Goal: Task Accomplishment & Management: Manage account settings

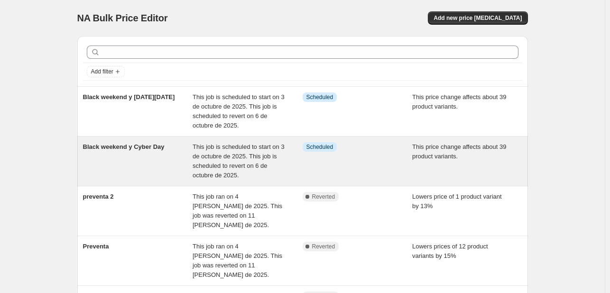
click at [238, 162] on span "This job is scheduled to start on 3 de octubre de 2025. This job is scheduled t…" at bounding box center [238, 161] width 92 height 36
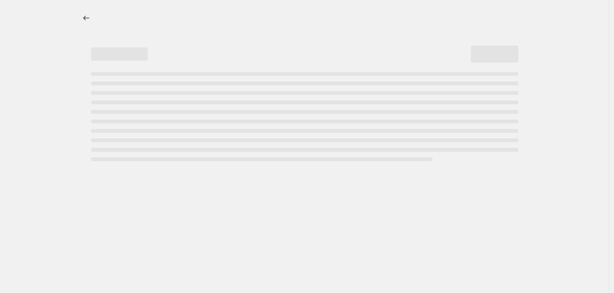
select select "margin"
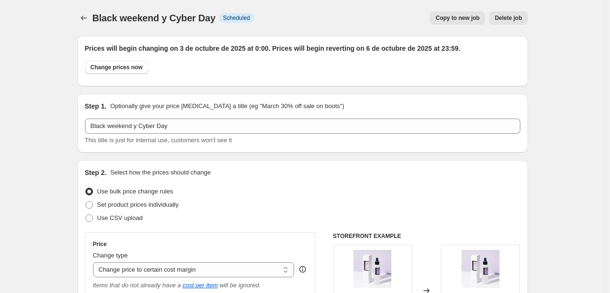
click at [90, 26] on div "Black weekend y Cyber Day. This page is ready Black weekend y Cyber Day Info Sc…" at bounding box center [302, 18] width 450 height 36
click at [84, 19] on icon "Price change jobs" at bounding box center [83, 17] width 9 height 9
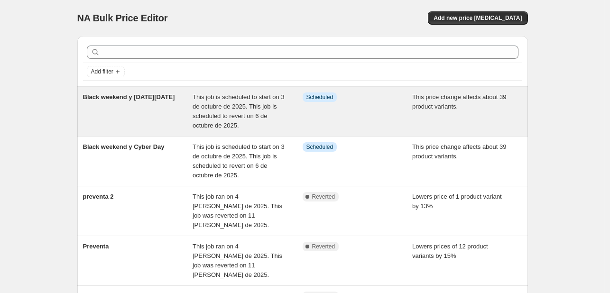
click at [256, 119] on span "This job is scheduled to start on 3 de octubre de 2025. This job is scheduled t…" at bounding box center [238, 111] width 92 height 36
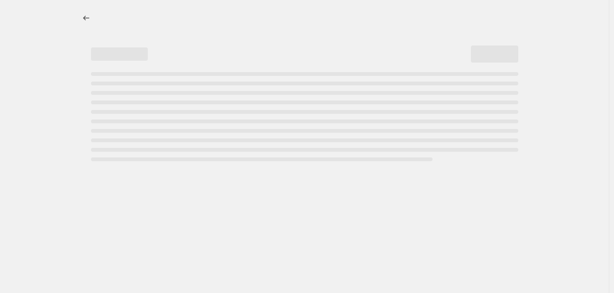
select select "margin"
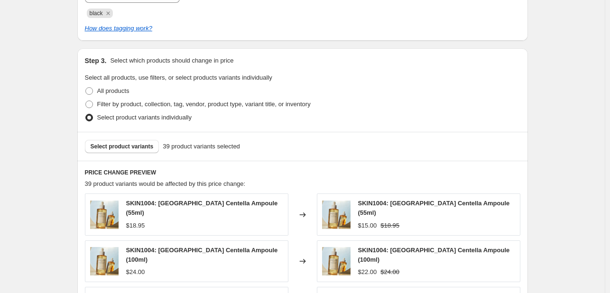
scroll to position [521, 0]
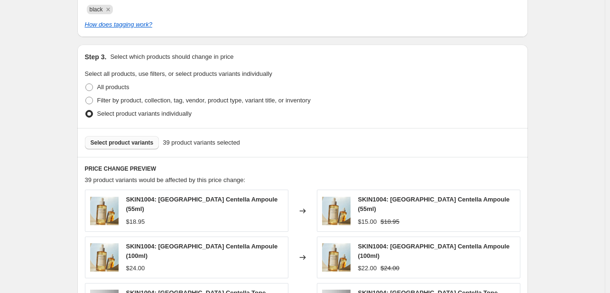
click at [116, 143] on span "Select product variants" at bounding box center [122, 143] width 63 height 8
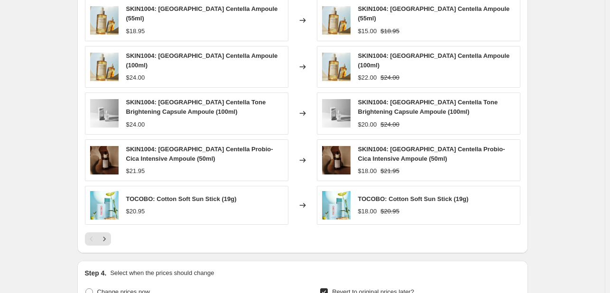
scroll to position [711, 0]
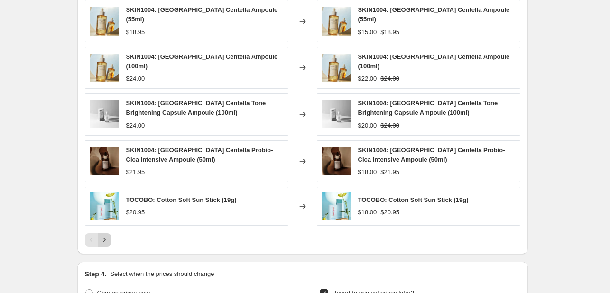
click at [111, 233] on button "Next" at bounding box center [104, 239] width 13 height 13
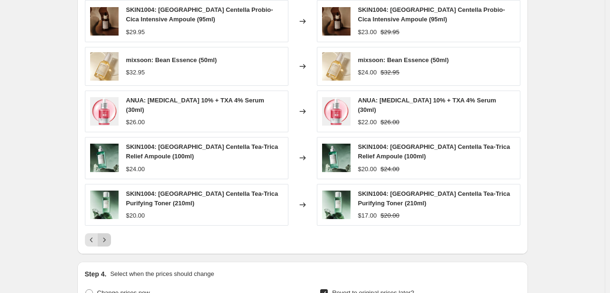
click at [106, 233] on button "Next" at bounding box center [104, 239] width 13 height 13
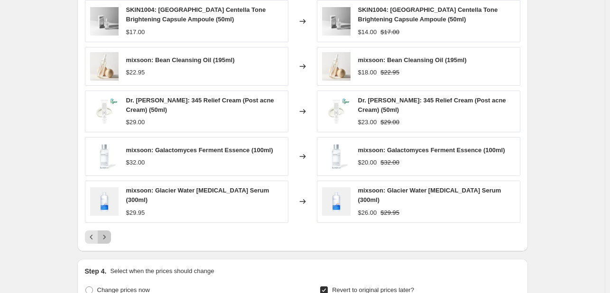
click at [106, 232] on icon "Next" at bounding box center [104, 236] width 9 height 9
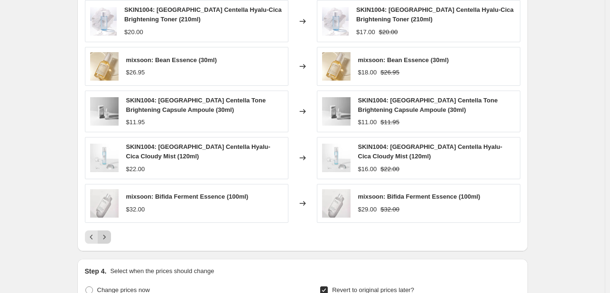
click at [106, 230] on button "Next" at bounding box center [104, 236] width 13 height 13
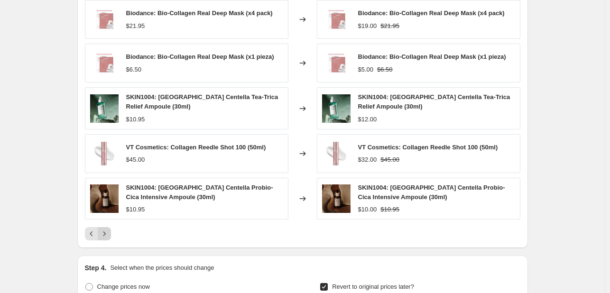
click at [106, 230] on icon "Next" at bounding box center [104, 233] width 9 height 9
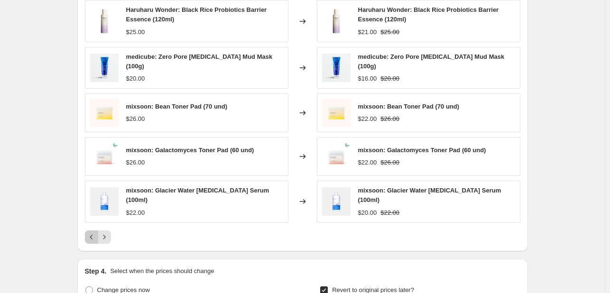
click at [91, 239] on button "Previous" at bounding box center [91, 236] width 13 height 13
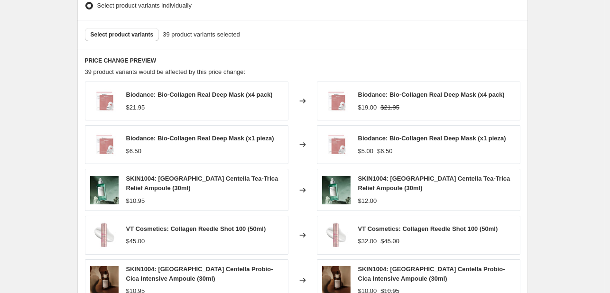
scroll to position [616, 0]
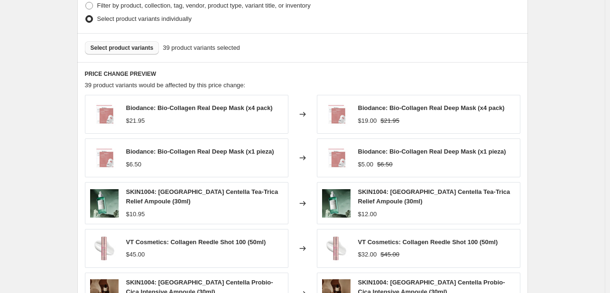
click at [137, 50] on span "Select product variants" at bounding box center [122, 48] width 63 height 8
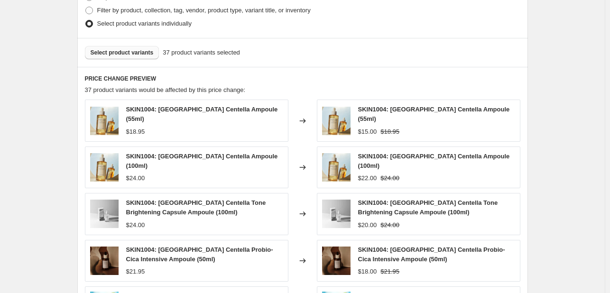
scroll to position [548, 0]
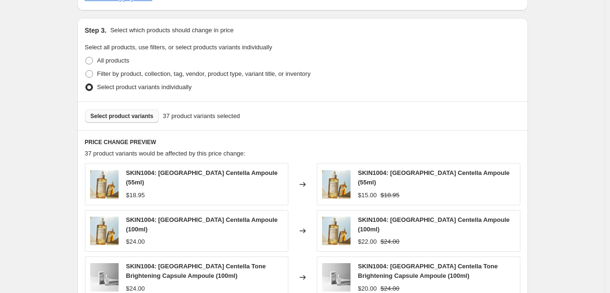
click at [128, 117] on span "Select product variants" at bounding box center [122, 116] width 63 height 8
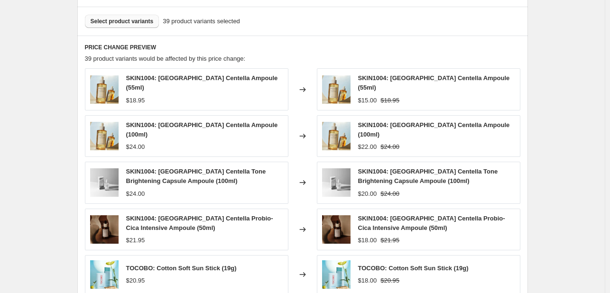
scroll to position [690, 0]
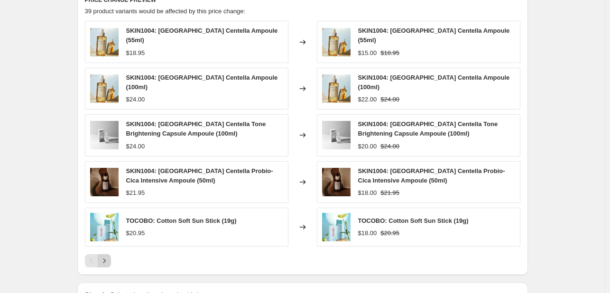
click at [107, 254] on button "Next" at bounding box center [104, 260] width 13 height 13
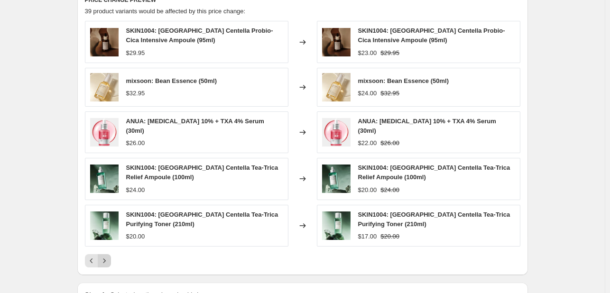
click at [107, 249] on div "SKIN1004: Madagascar Centella Probio-Cica Intensive Ampoule (95ml) $29.95 Chang…" at bounding box center [302, 144] width 435 height 246
click at [108, 256] on icon "Next" at bounding box center [104, 260] width 9 height 9
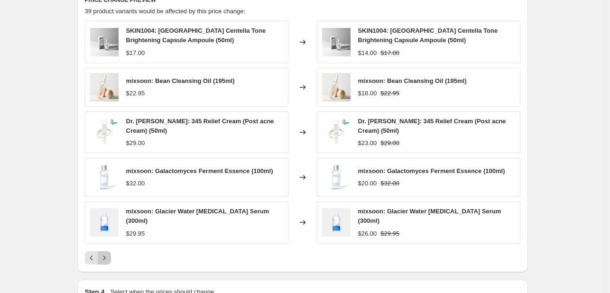
click at [108, 256] on icon "Next" at bounding box center [104, 257] width 9 height 9
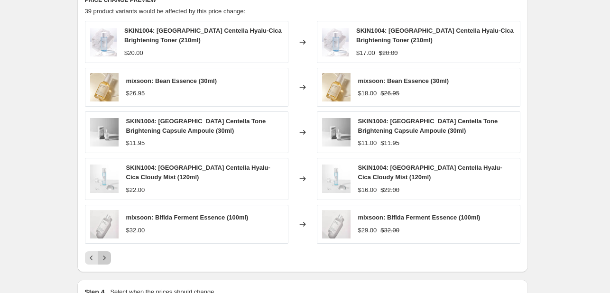
click at [108, 256] on icon "Next" at bounding box center [104, 257] width 9 height 9
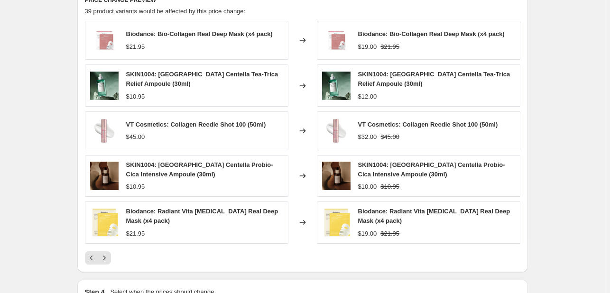
click at [108, 256] on icon "Next" at bounding box center [104, 257] width 9 height 9
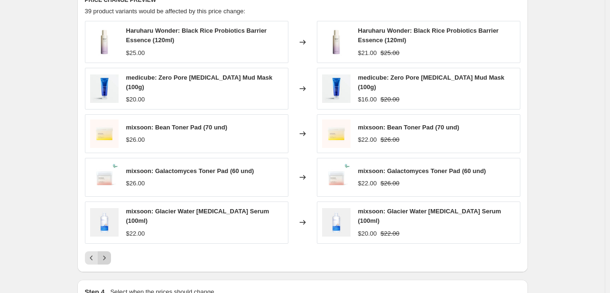
click at [109, 256] on icon "Next" at bounding box center [104, 257] width 9 height 9
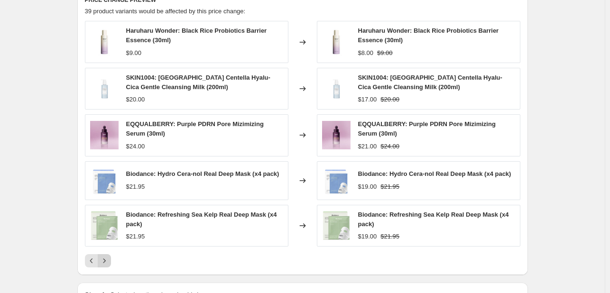
click at [109, 256] on icon "Next" at bounding box center [104, 260] width 9 height 9
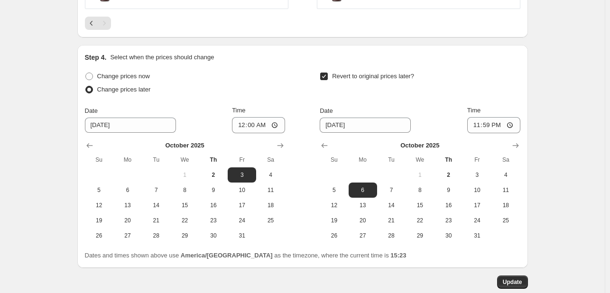
scroll to position [928, 0]
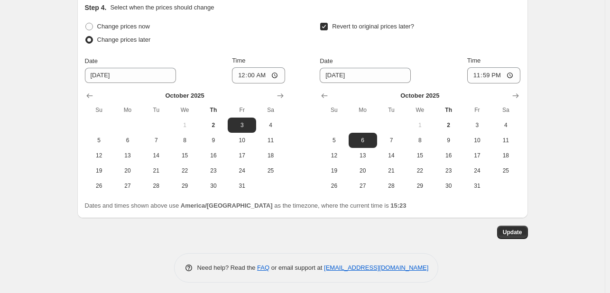
click at [518, 229] on span "Update" at bounding box center [511, 232] width 19 height 8
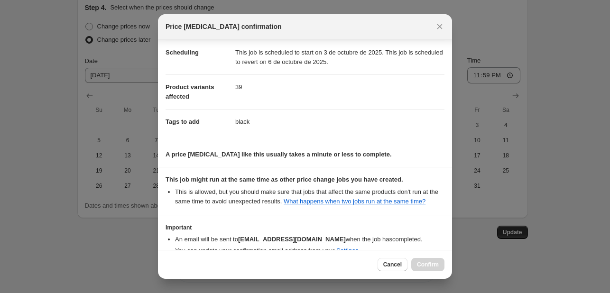
scroll to position [128, 0]
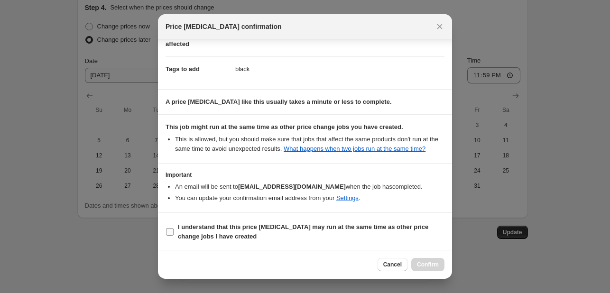
click at [284, 229] on b "I understand that this price [MEDICAL_DATA] may run at the same time as other p…" at bounding box center [303, 231] width 250 height 17
click at [173, 229] on input "I understand that this price [MEDICAL_DATA] may run at the same time as other p…" at bounding box center [170, 232] width 8 height 8
checkbox input "true"
click at [438, 265] on button "Confirm" at bounding box center [427, 264] width 33 height 13
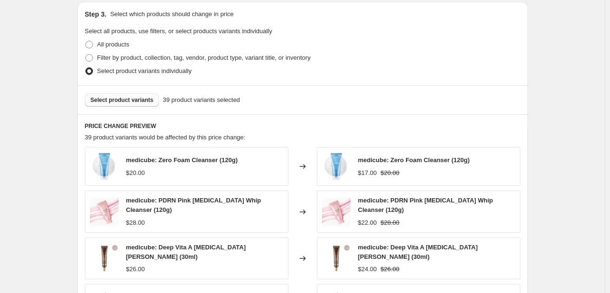
scroll to position [548, 0]
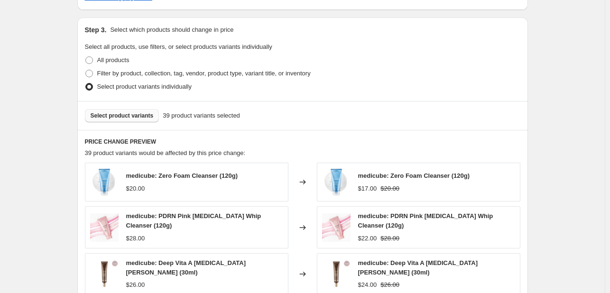
click at [126, 116] on span "Select product variants" at bounding box center [122, 116] width 63 height 8
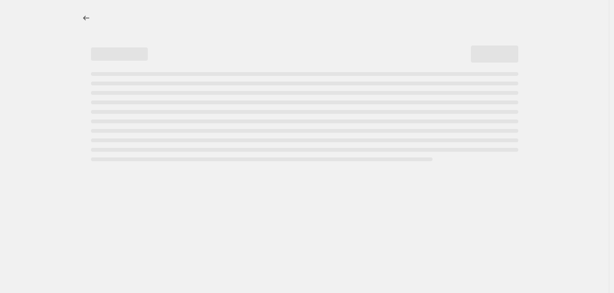
select select "margin"
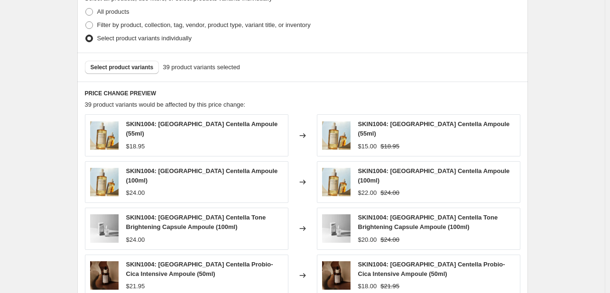
scroll to position [595, 0]
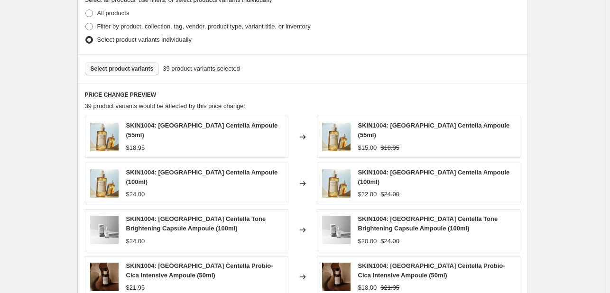
click at [129, 69] on span "Select product variants" at bounding box center [122, 69] width 63 height 8
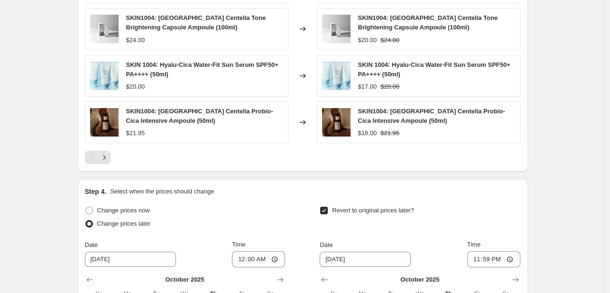
scroll to position [975, 0]
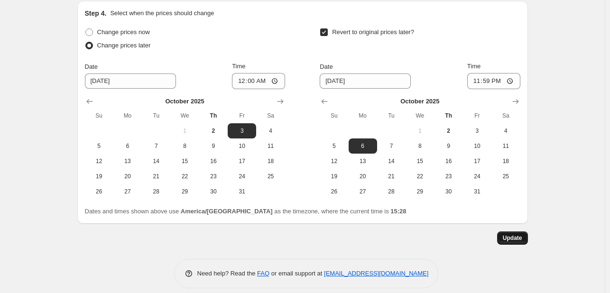
click at [519, 234] on span "Update" at bounding box center [511, 238] width 19 height 8
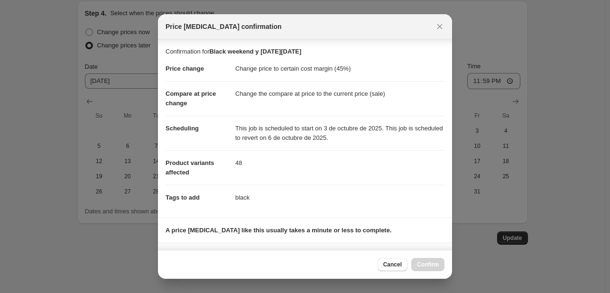
scroll to position [128, 0]
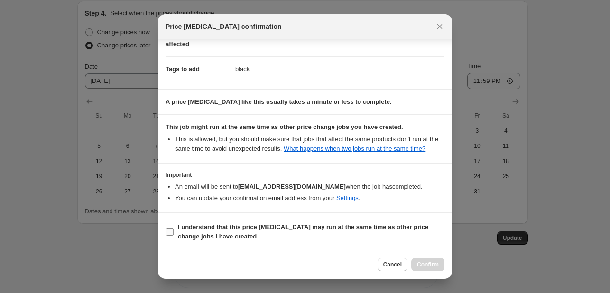
click at [361, 232] on span "I understand that this price [MEDICAL_DATA] may run at the same time as other p…" at bounding box center [311, 231] width 266 height 19
click at [173, 232] on input "I understand that this price [MEDICAL_DATA] may run at the same time as other p…" at bounding box center [170, 232] width 8 height 8
checkbox input "true"
click at [410, 260] on div "Cancel Confirm" at bounding box center [410, 264] width 67 height 13
click at [421, 264] on span "Confirm" at bounding box center [428, 265] width 22 height 8
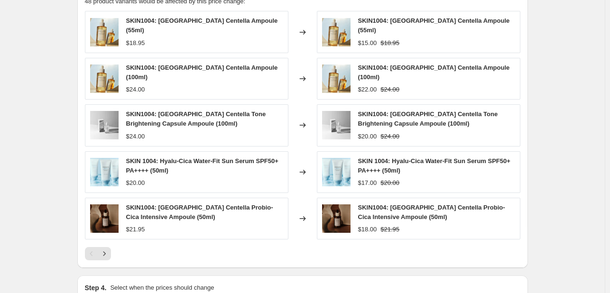
scroll to position [690, 0]
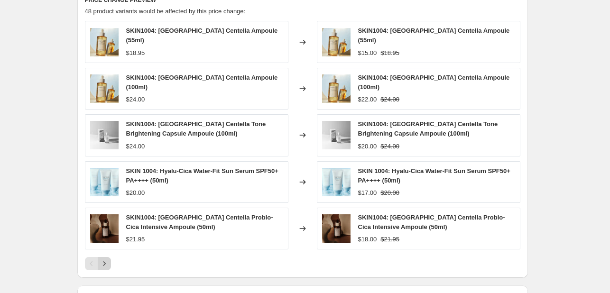
click at [111, 257] on button "Next" at bounding box center [104, 263] width 13 height 13
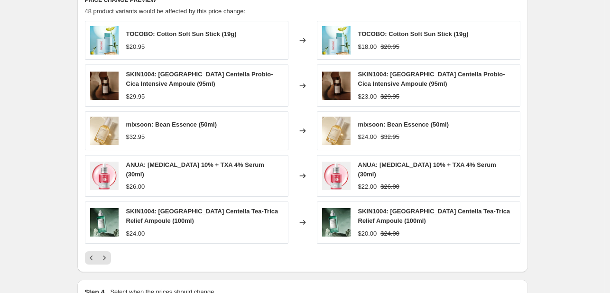
click at [83, 255] on div "PRICE CHANGE PREVIEW 48 product variants would be affected by this price change…" at bounding box center [302, 130] width 450 height 284
click at [96, 255] on icon "Previous" at bounding box center [91, 257] width 9 height 9
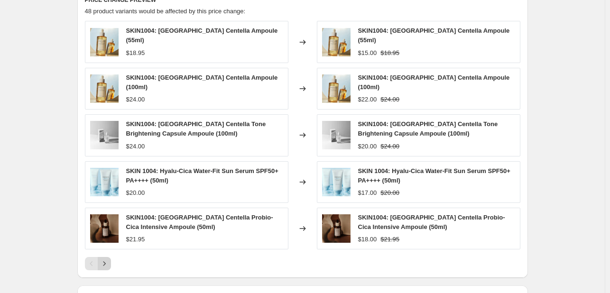
click at [109, 259] on icon "Next" at bounding box center [104, 263] width 9 height 9
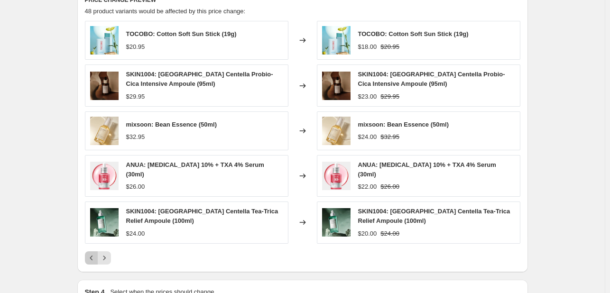
click at [92, 253] on icon "Previous" at bounding box center [91, 257] width 9 height 9
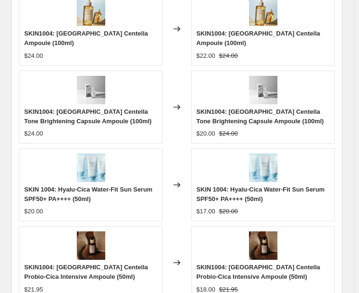
scroll to position [1069, 0]
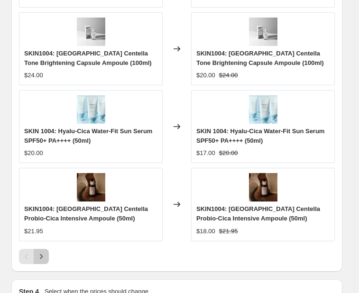
click at [44, 254] on icon "Next" at bounding box center [40, 256] width 9 height 9
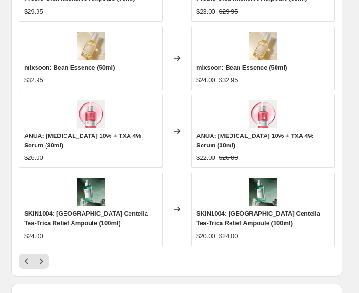
scroll to position [1060, 0]
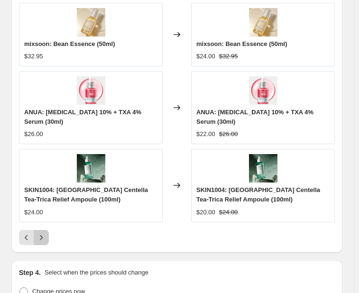
click at [43, 233] on icon "Next" at bounding box center [40, 237] width 9 height 9
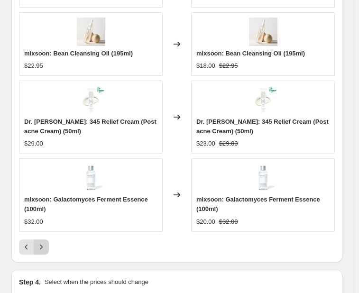
click at [45, 242] on icon "Next" at bounding box center [40, 246] width 9 height 9
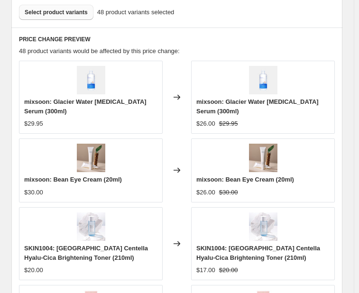
scroll to position [737, 0]
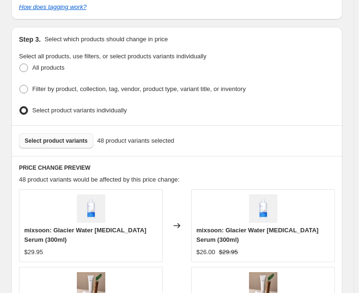
click at [60, 139] on button "Select product variants" at bounding box center [56, 140] width 74 height 15
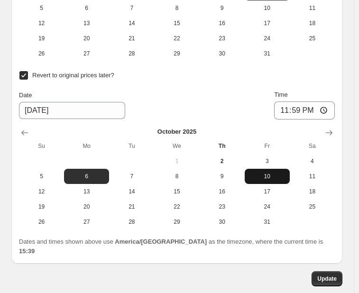
scroll to position [1495, 0]
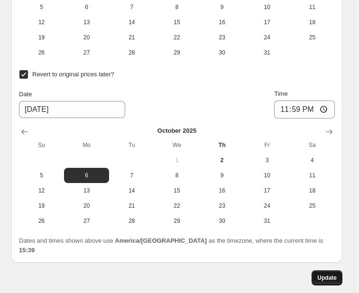
click at [328, 270] on button "Update" at bounding box center [326, 277] width 31 height 15
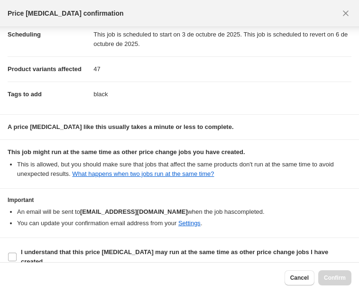
scroll to position [75, 0]
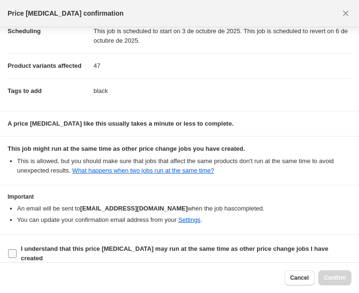
click at [240, 247] on b "I understand that this price [MEDICAL_DATA] may run at the same time as other p…" at bounding box center [174, 253] width 307 height 17
click at [17, 249] on input "I understand that this price [MEDICAL_DATA] may run at the same time as other p…" at bounding box center [12, 253] width 9 height 9
checkbox input "true"
click at [329, 276] on span "Confirm" at bounding box center [335, 278] width 22 height 8
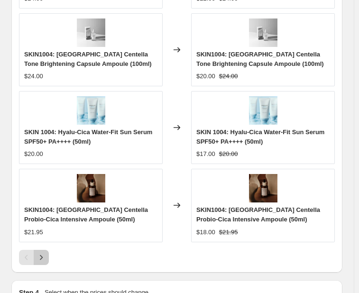
click at [43, 253] on icon "Next" at bounding box center [40, 257] width 9 height 9
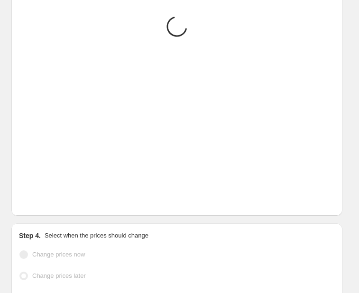
scroll to position [1059, 0]
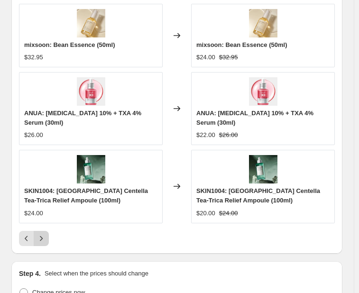
click at [47, 234] on button "Next" at bounding box center [41, 238] width 15 height 15
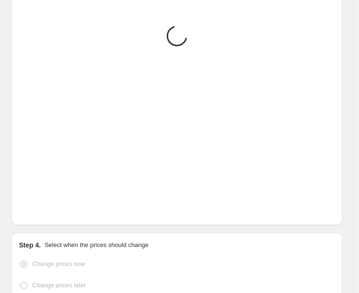
scroll to position [1068, 0]
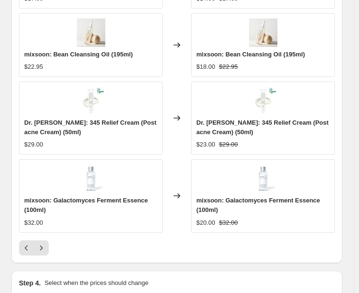
click at [43, 232] on div "SKIN1004: [GEOGRAPHIC_DATA] Centella Tea-Trica Purifying Toner (210ml) $20.00 C…" at bounding box center [177, 56] width 316 height 398
click at [43, 243] on icon "Next" at bounding box center [40, 247] width 9 height 9
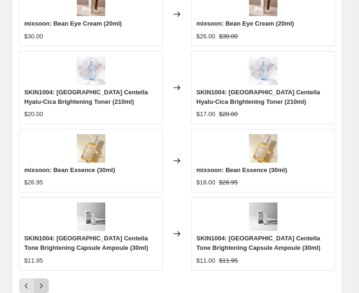
click at [42, 282] on icon "Next" at bounding box center [40, 285] width 9 height 9
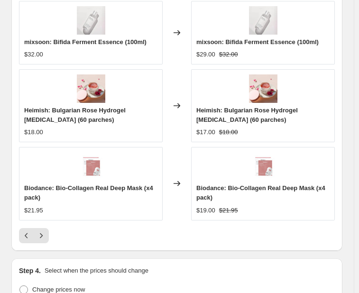
scroll to position [1116, 0]
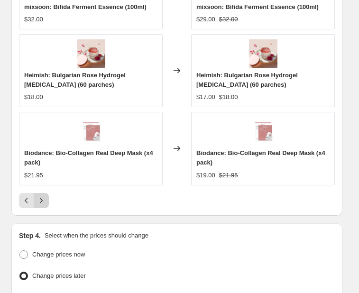
click at [45, 196] on icon "Next" at bounding box center [40, 200] width 9 height 9
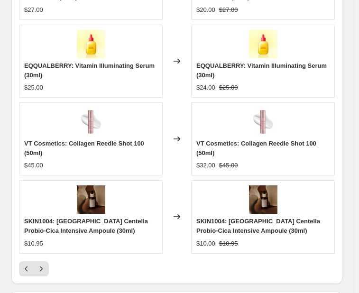
scroll to position [974, 0]
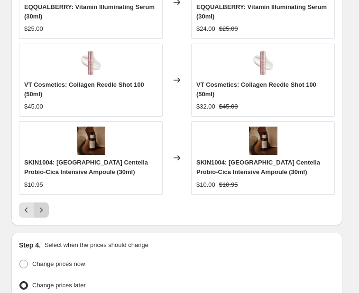
click at [38, 202] on button "Next" at bounding box center [41, 209] width 15 height 15
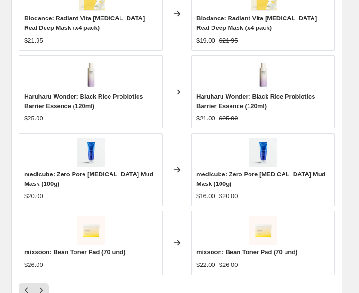
scroll to position [1059, 0]
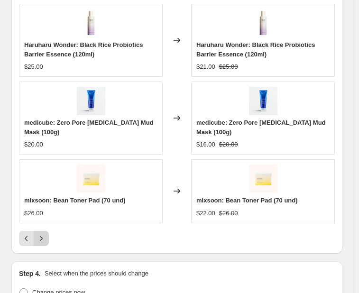
click at [40, 235] on icon "Next" at bounding box center [40, 238] width 9 height 9
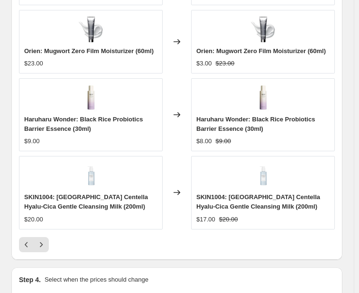
scroll to position [1154, 0]
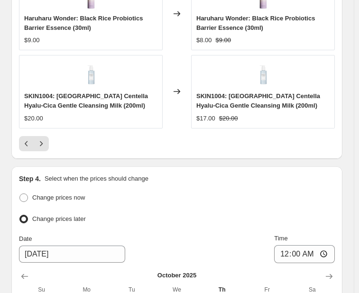
click at [43, 140] on icon "Next" at bounding box center [40, 143] width 9 height 9
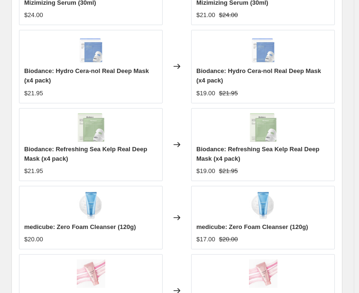
scroll to position [1068, 0]
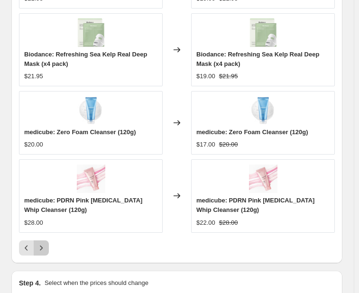
click at [40, 243] on icon "Next" at bounding box center [40, 247] width 9 height 9
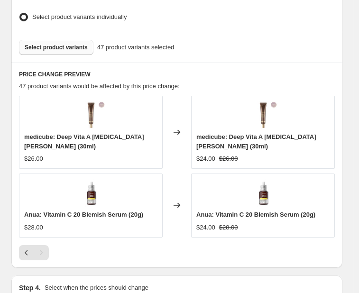
scroll to position [775, 0]
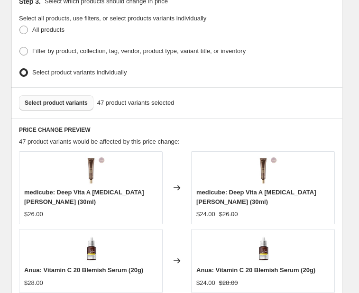
click at [77, 95] on button "Select product variants" at bounding box center [56, 102] width 74 height 15
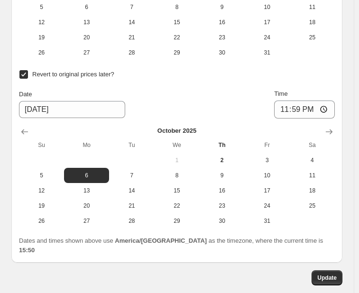
scroll to position [1528, 0]
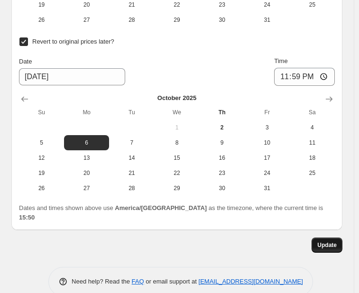
click at [331, 241] on span "Update" at bounding box center [326, 245] width 19 height 8
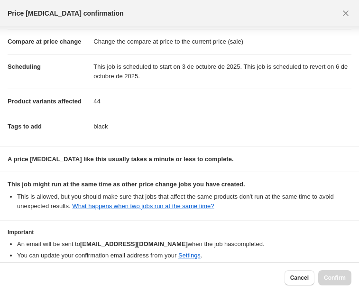
scroll to position [75, 0]
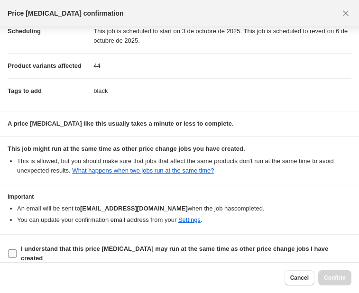
click at [102, 249] on b "I understand that this price [MEDICAL_DATA] may run at the same time as other p…" at bounding box center [174, 253] width 307 height 17
click at [17, 249] on input "I understand that this price [MEDICAL_DATA] may run at the same time as other p…" at bounding box center [12, 253] width 9 height 9
checkbox input "true"
click at [328, 276] on span "Confirm" at bounding box center [335, 278] width 22 height 8
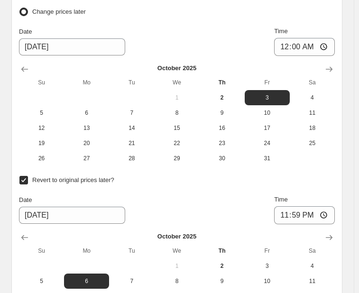
scroll to position [1528, 0]
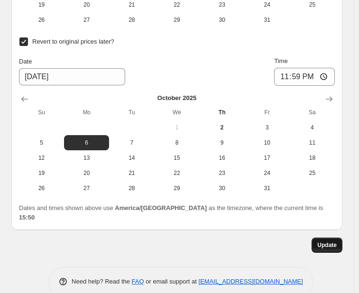
click at [331, 241] on span "Update" at bounding box center [326, 245] width 19 height 8
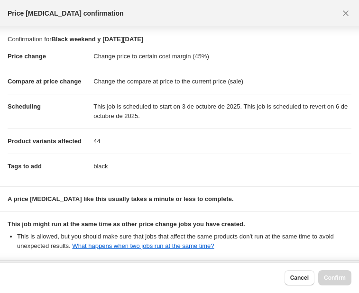
scroll to position [75, 0]
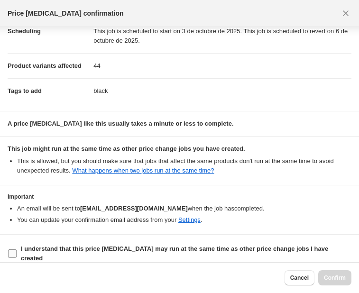
click at [130, 245] on b "I understand that this price [MEDICAL_DATA] may run at the same time as other p…" at bounding box center [174, 253] width 307 height 17
click at [17, 249] on input "I understand that this price [MEDICAL_DATA] may run at the same time as other p…" at bounding box center [12, 253] width 9 height 9
checkbox input "true"
click at [336, 270] on button "Confirm" at bounding box center [334, 277] width 33 height 15
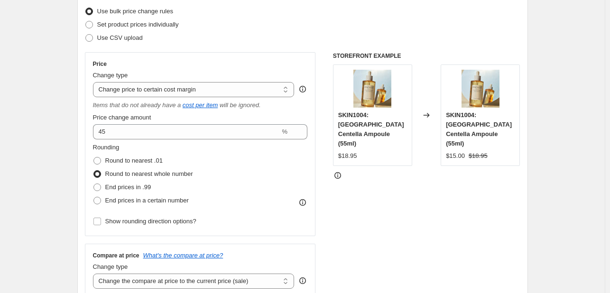
scroll to position [0, 0]
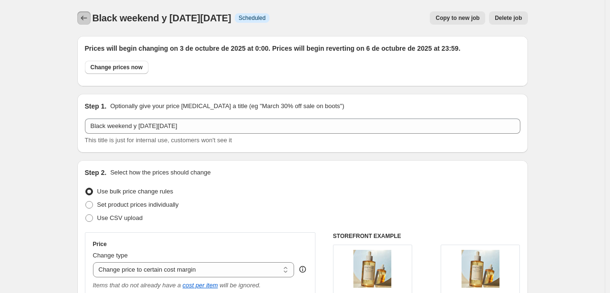
click at [83, 19] on icon "Price change jobs" at bounding box center [83, 17] width 9 height 9
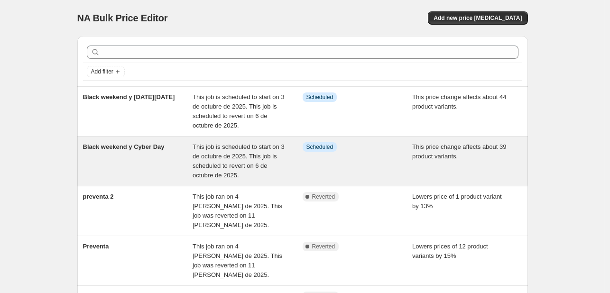
click at [179, 158] on div "Black weekend y Cyber Day" at bounding box center [138, 161] width 110 height 38
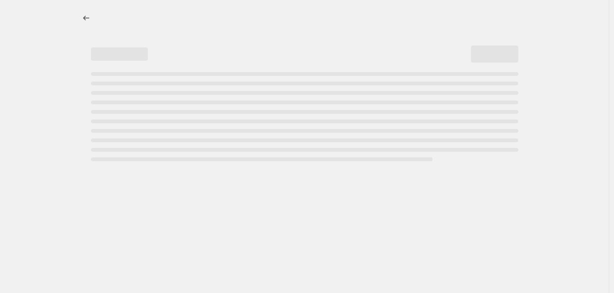
select select "margin"
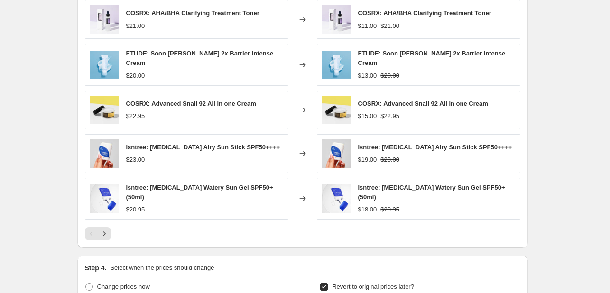
scroll to position [664, 0]
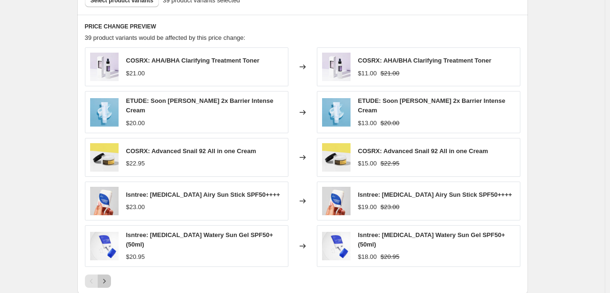
click at [108, 276] on icon "Next" at bounding box center [104, 280] width 9 height 9
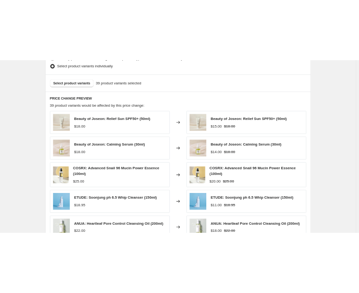
scroll to position [569, 0]
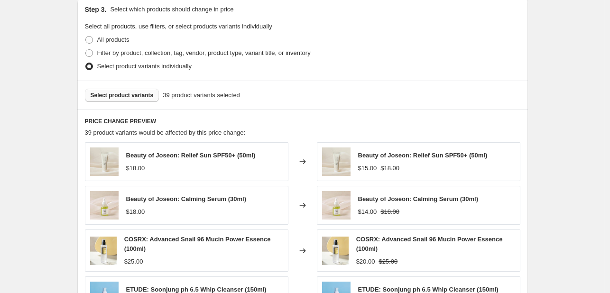
click at [116, 100] on button "Select product variants" at bounding box center [122, 95] width 74 height 13
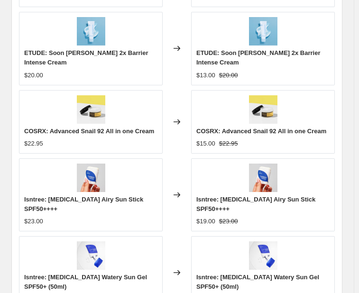
scroll to position [1043, 0]
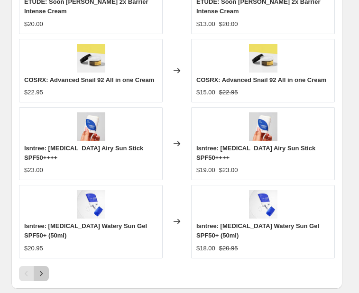
click at [46, 266] on button "Next" at bounding box center [41, 273] width 15 height 15
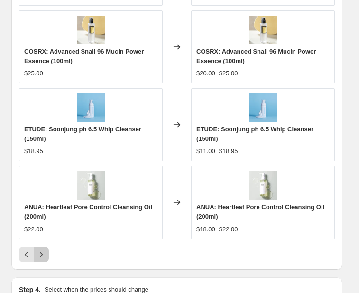
click at [40, 250] on icon "Next" at bounding box center [40, 254] width 9 height 9
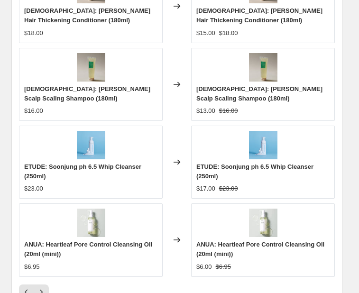
scroll to position [1052, 0]
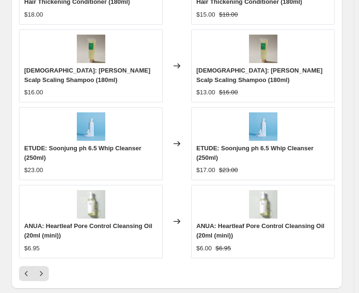
click at [48, 267] on button "Next" at bounding box center [41, 273] width 15 height 15
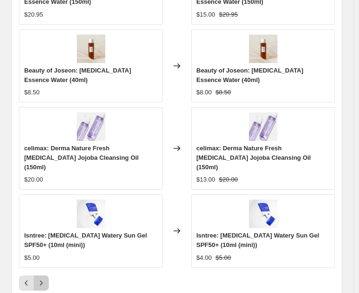
click at [43, 278] on icon "Next" at bounding box center [40, 282] width 9 height 9
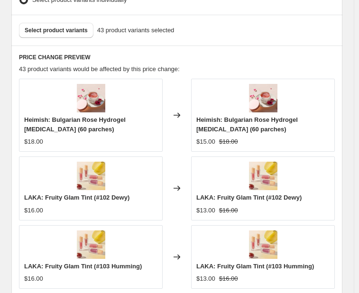
scroll to position [863, 0]
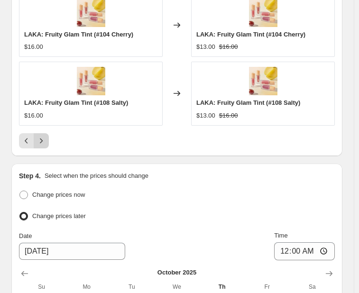
click at [37, 136] on icon "Next" at bounding box center [40, 140] width 9 height 9
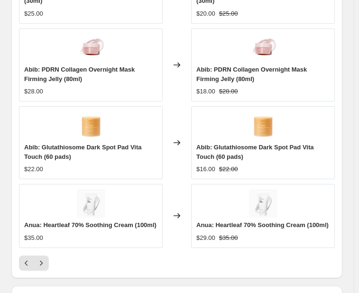
scroll to position [1090, 0]
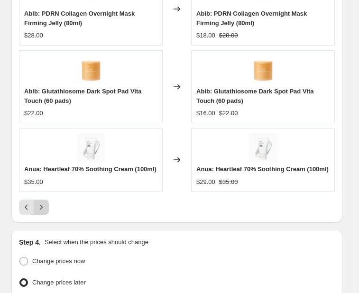
click at [39, 200] on button "Next" at bounding box center [41, 207] width 15 height 15
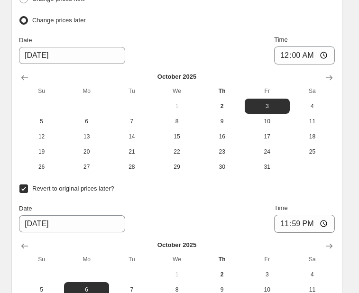
scroll to position [1469, 0]
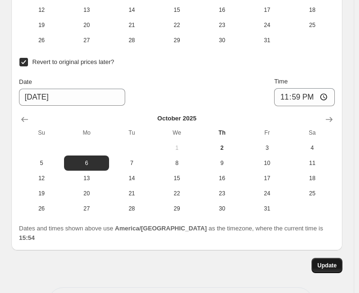
click at [331, 262] on span "Update" at bounding box center [326, 266] width 19 height 8
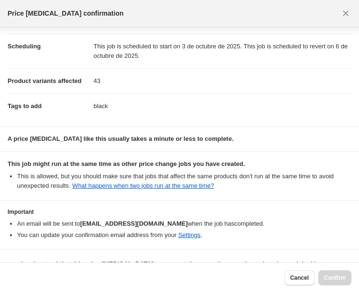
scroll to position [75, 0]
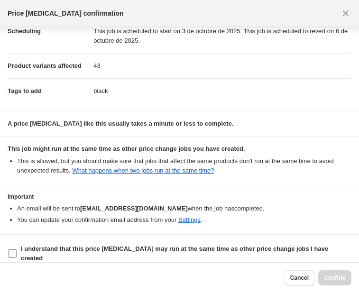
drag, startPoint x: 219, startPoint y: 248, endPoint x: 265, endPoint y: 254, distance: 45.9
click at [219, 248] on b "I understand that this price [MEDICAL_DATA] may run at the same time as other p…" at bounding box center [174, 253] width 307 height 17
click at [17, 249] on input "I understand that this price [MEDICAL_DATA] may run at the same time as other p…" at bounding box center [12, 253] width 9 height 9
checkbox input "true"
click at [328, 277] on span "Confirm" at bounding box center [335, 278] width 22 height 8
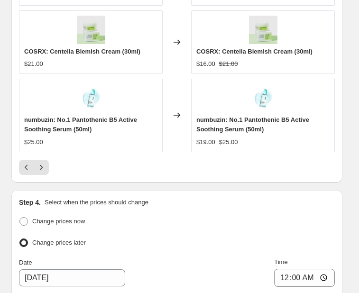
scroll to position [1138, 0]
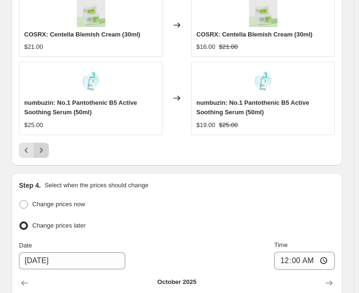
click at [35, 143] on button "Next" at bounding box center [41, 150] width 15 height 15
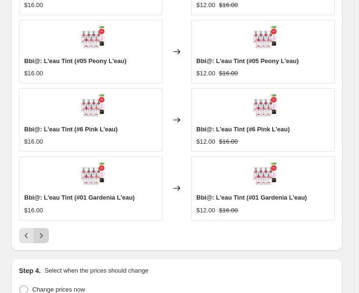
click at [42, 231] on icon "Next" at bounding box center [40, 235] width 9 height 9
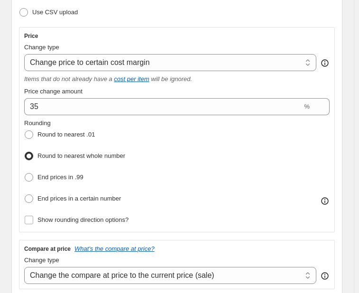
scroll to position [0, 0]
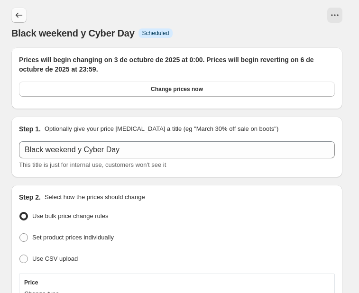
click at [17, 11] on icon "Price change jobs" at bounding box center [18, 14] width 9 height 9
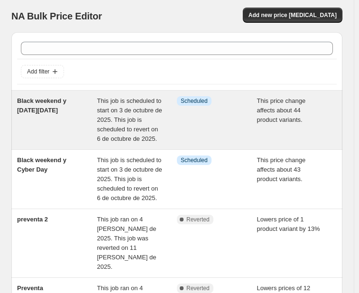
click at [84, 109] on div "Black weekend y [DATE][DATE]" at bounding box center [57, 119] width 80 height 47
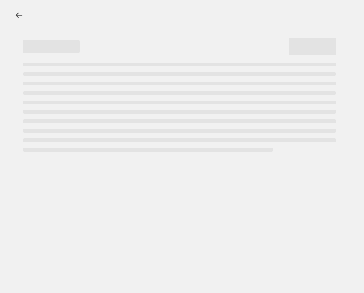
select select "margin"
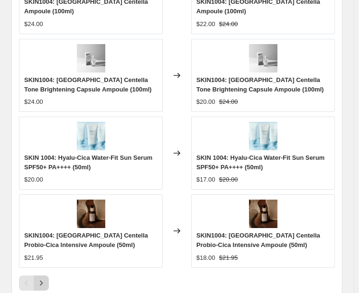
click at [44, 283] on button "Next" at bounding box center [41, 282] width 15 height 15
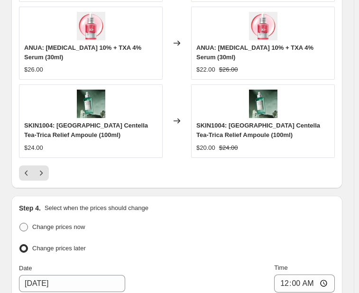
scroll to position [1128, 0]
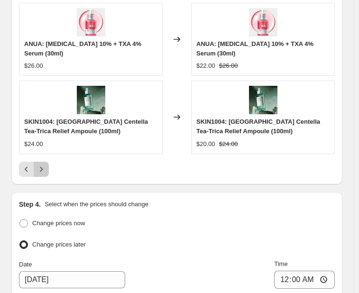
click at [40, 166] on icon "Next" at bounding box center [41, 168] width 3 height 5
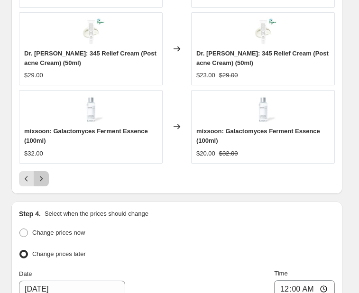
click at [47, 171] on button "Next" at bounding box center [41, 178] width 15 height 15
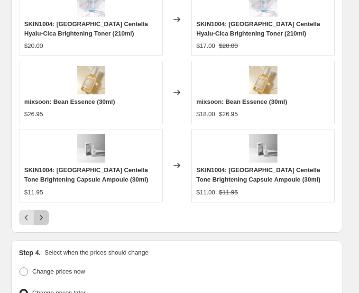
drag, startPoint x: 42, startPoint y: 213, endPoint x: 45, endPoint y: 209, distance: 5.1
click at [42, 213] on icon "Next" at bounding box center [40, 217] width 9 height 9
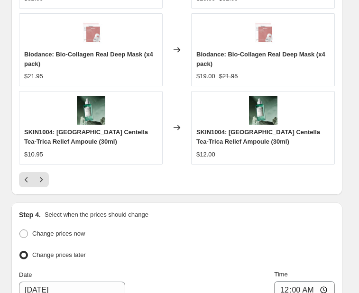
scroll to position [900, 0]
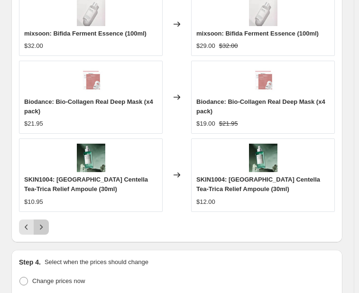
click at [42, 222] on icon "Next" at bounding box center [40, 226] width 9 height 9
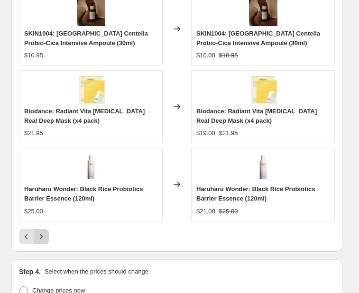
click at [38, 233] on icon "Next" at bounding box center [40, 236] width 9 height 9
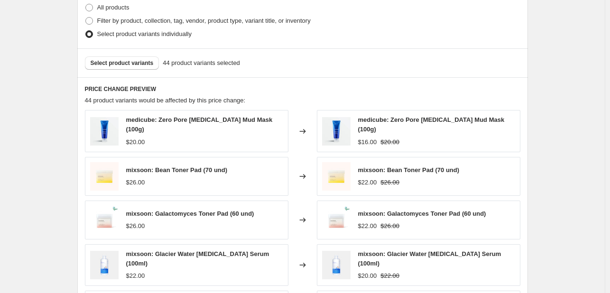
scroll to position [710, 0]
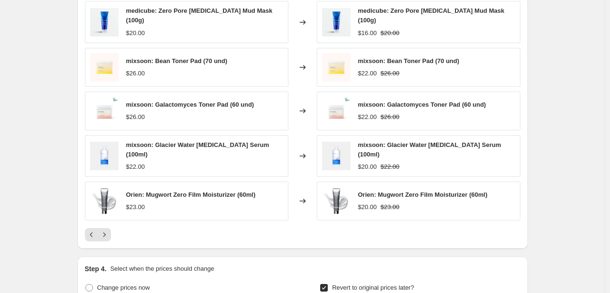
drag, startPoint x: 515, startPoint y: 122, endPoint x: 520, endPoint y: 124, distance: 5.5
click at [515, 122] on div "mixsoon: Galactomyces Toner Pad (60 und) $22.00 $26.00" at bounding box center [418, 110] width 203 height 39
click at [528, 163] on div "PRICE CHANGE PREVIEW 44 product variants would be affected by this price change…" at bounding box center [302, 108] width 450 height 281
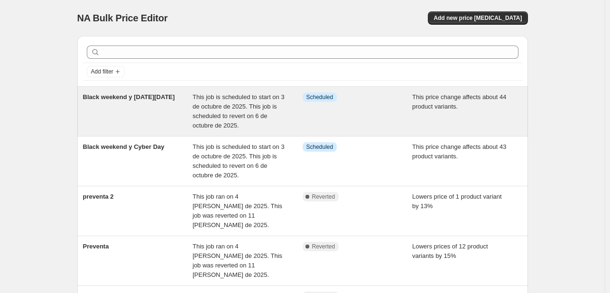
click at [146, 111] on div "Black weekend y [DATE][DATE]" at bounding box center [138, 111] width 110 height 38
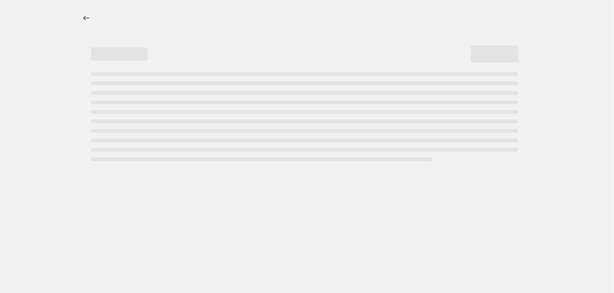
select select "margin"
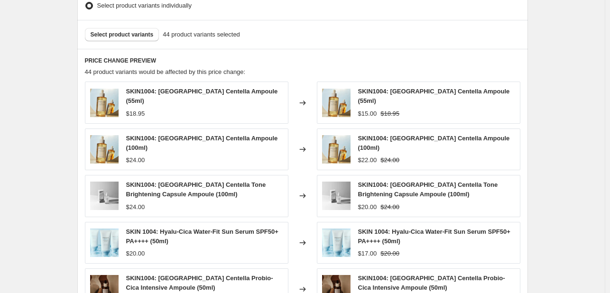
scroll to position [806, 0]
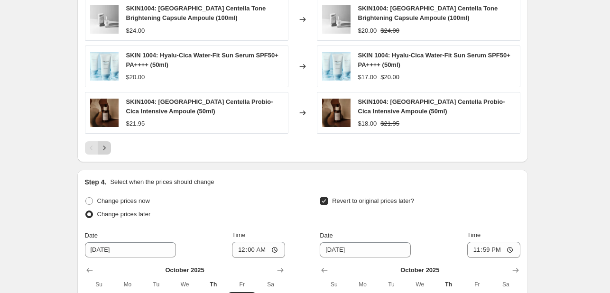
click at [104, 146] on icon "Next" at bounding box center [104, 147] width 9 height 9
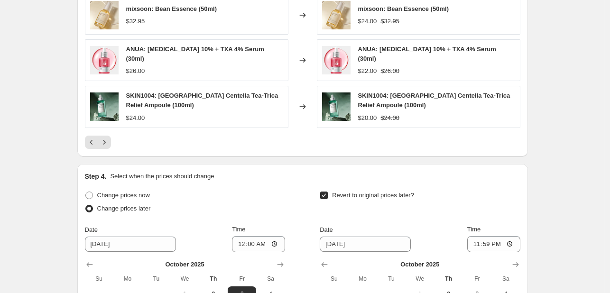
scroll to position [711, 0]
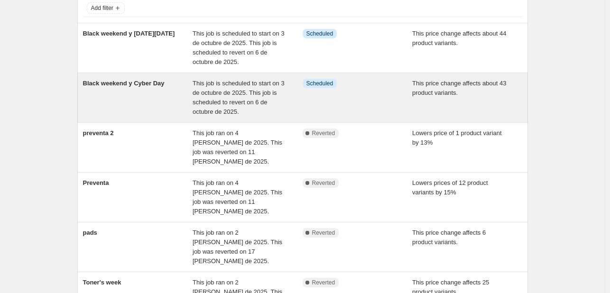
scroll to position [95, 0]
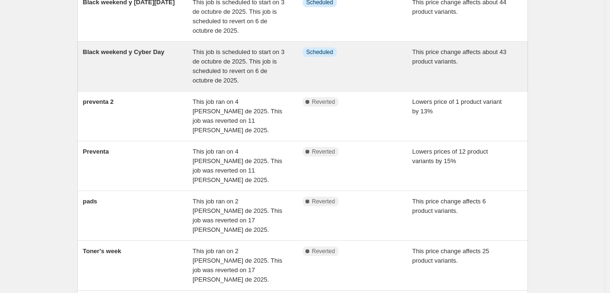
click at [157, 70] on div "Black weekend y Cyber Day" at bounding box center [138, 66] width 110 height 38
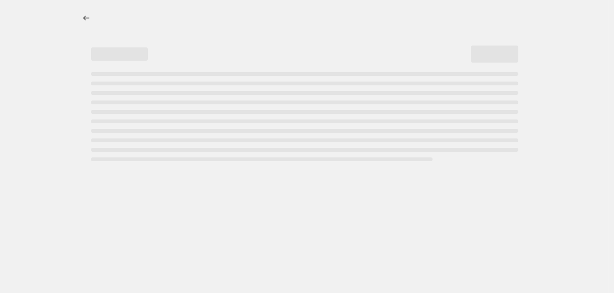
select select "margin"
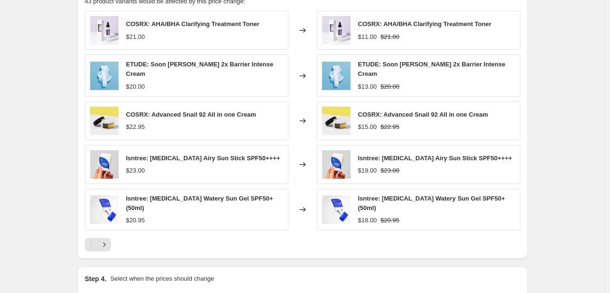
scroll to position [711, 0]
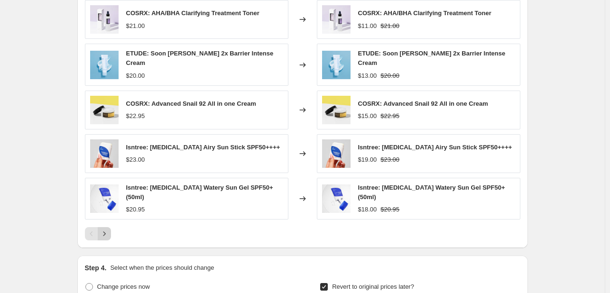
click at [103, 236] on button "Next" at bounding box center [104, 233] width 13 height 13
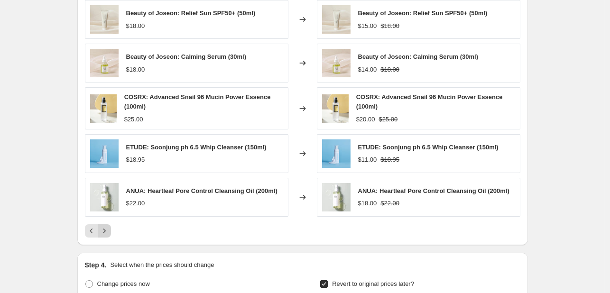
click at [111, 227] on button "Next" at bounding box center [104, 230] width 13 height 13
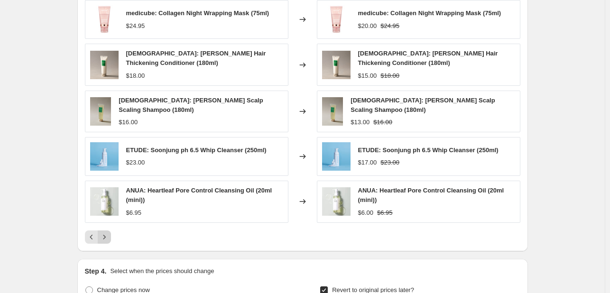
click at [111, 230] on div "Pagination" at bounding box center [104, 236] width 13 height 13
click at [106, 234] on icon "Next" at bounding box center [104, 236] width 9 height 9
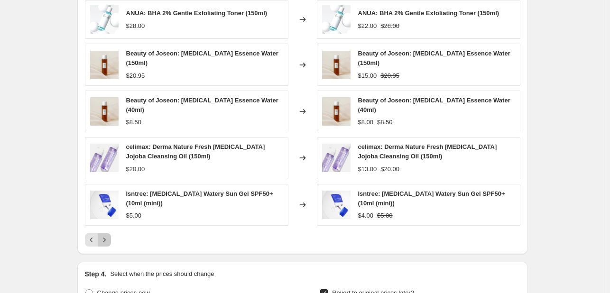
click at [106, 235] on icon "Next" at bounding box center [104, 239] width 9 height 9
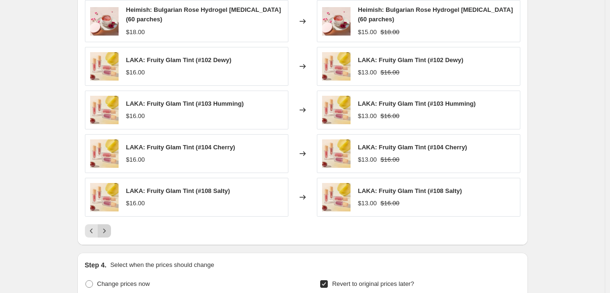
click at [106, 234] on icon "Next" at bounding box center [104, 230] width 9 height 9
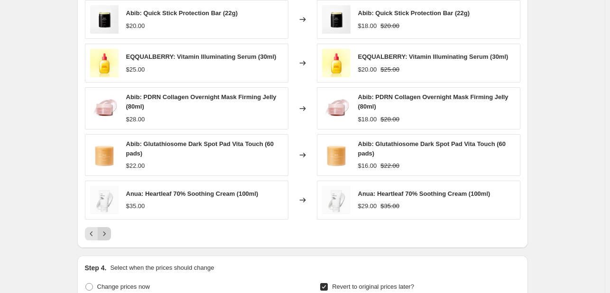
click at [108, 232] on icon "Next" at bounding box center [104, 233] width 9 height 9
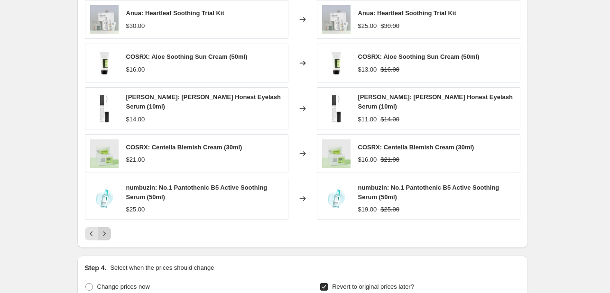
click at [108, 232] on icon "Next" at bounding box center [104, 233] width 9 height 9
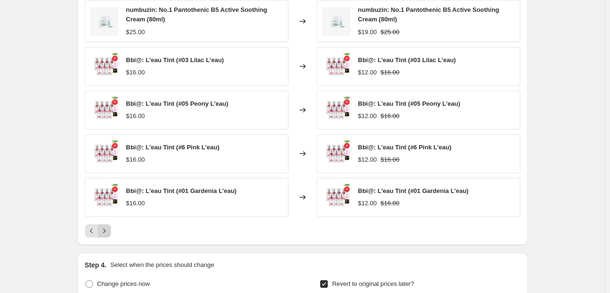
click at [108, 232] on icon "Next" at bounding box center [104, 230] width 9 height 9
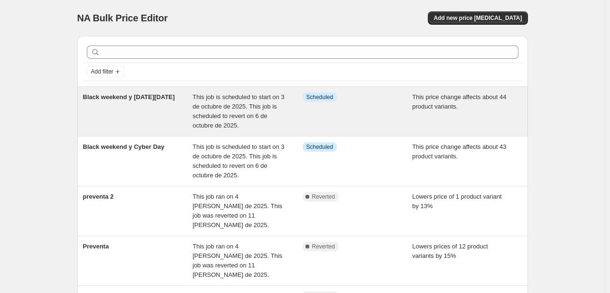
click at [139, 104] on div "Black weekend y [DATE][DATE]" at bounding box center [138, 111] width 110 height 38
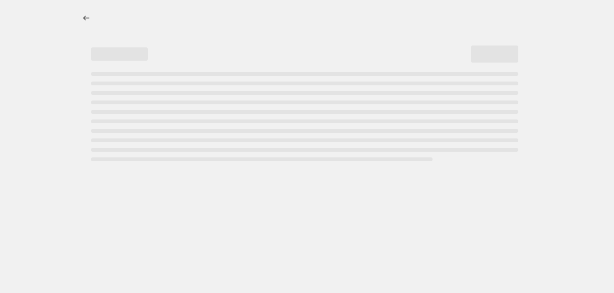
select select "margin"
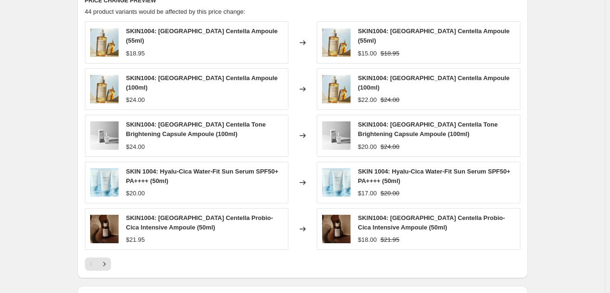
scroll to position [711, 0]
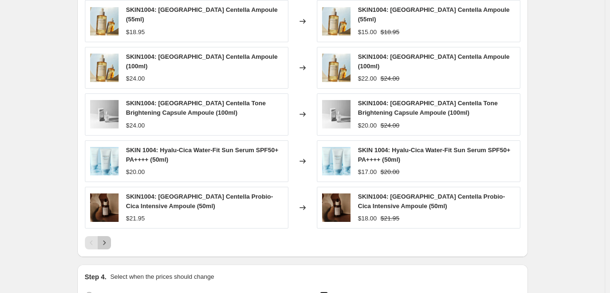
click at [104, 238] on icon "Next" at bounding box center [104, 242] width 9 height 9
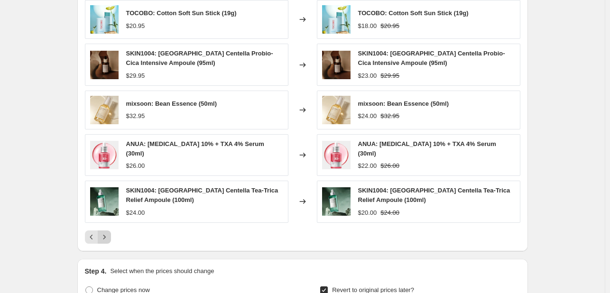
click at [107, 232] on icon "Next" at bounding box center [104, 236] width 9 height 9
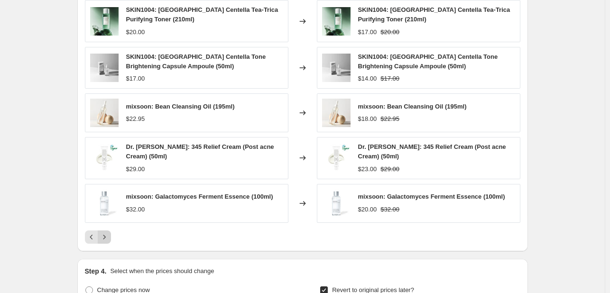
click at [107, 232] on icon "Next" at bounding box center [104, 236] width 9 height 9
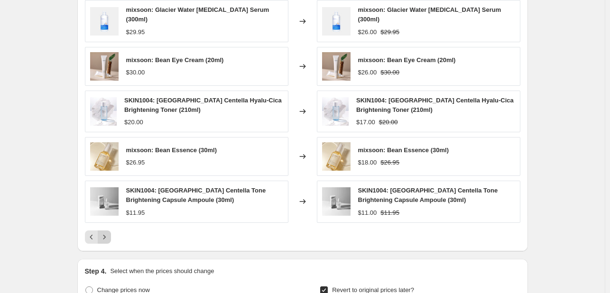
click at [107, 232] on icon "Next" at bounding box center [104, 236] width 9 height 9
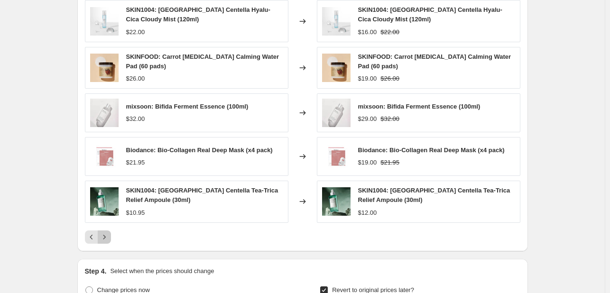
click at [107, 232] on icon "Next" at bounding box center [104, 236] width 9 height 9
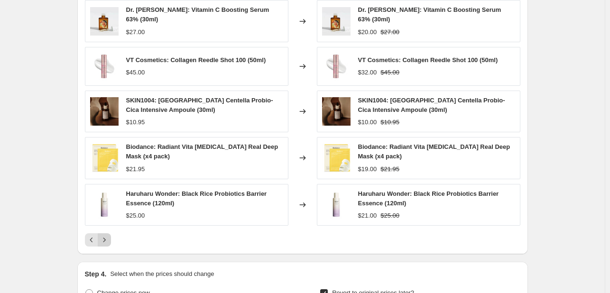
click at [107, 235] on icon "Next" at bounding box center [104, 239] width 9 height 9
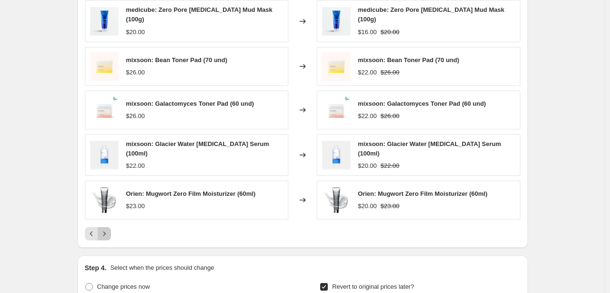
click at [107, 232] on icon "Next" at bounding box center [104, 233] width 9 height 9
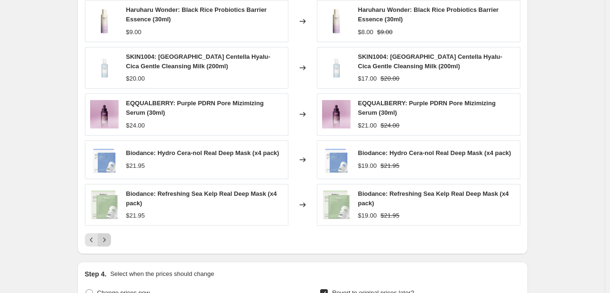
click at [107, 233] on button "Next" at bounding box center [104, 239] width 13 height 13
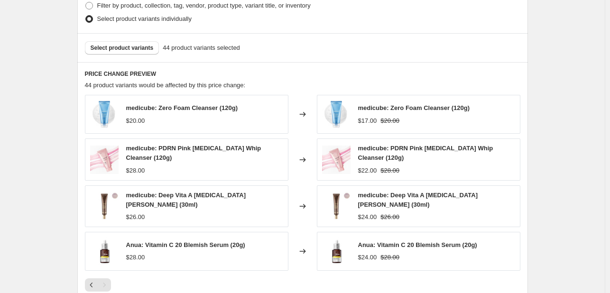
scroll to position [664, 0]
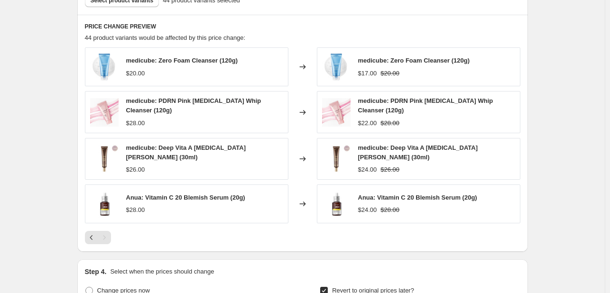
click at [100, 236] on div "Pagination" at bounding box center [104, 237] width 13 height 13
click at [98, 236] on button "Previous" at bounding box center [91, 237] width 13 height 13
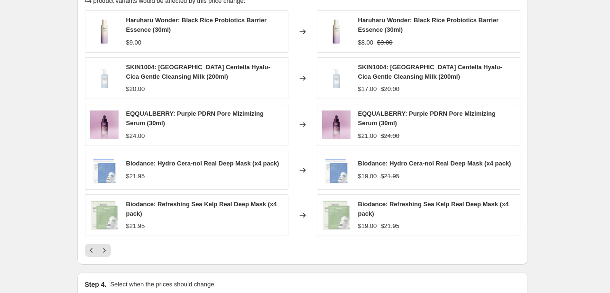
scroll to position [711, 0]
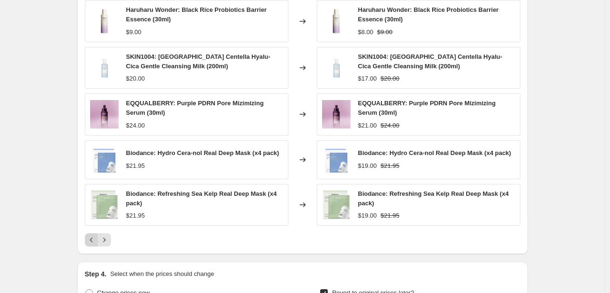
click at [91, 237] on icon "Previous" at bounding box center [91, 239] width 9 height 9
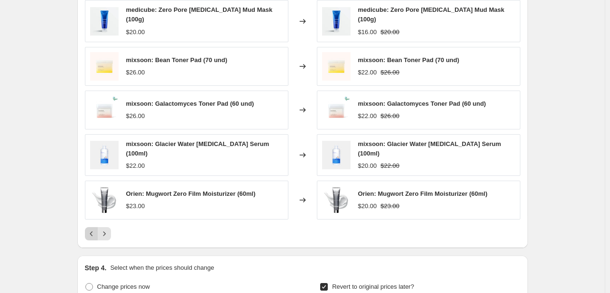
click at [91, 232] on icon "Previous" at bounding box center [91, 233] width 9 height 9
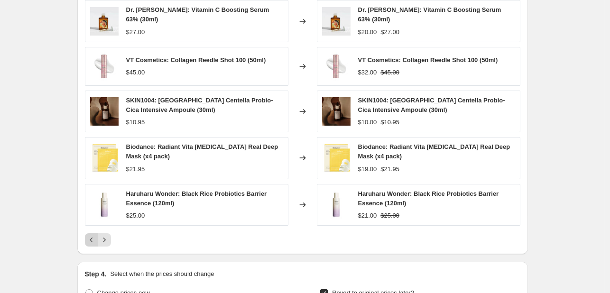
click at [91, 235] on icon "Previous" at bounding box center [91, 239] width 9 height 9
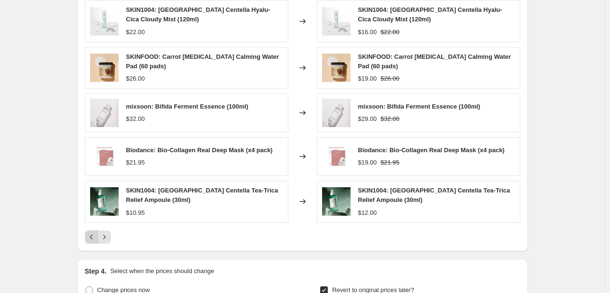
click at [91, 232] on icon "Previous" at bounding box center [91, 236] width 9 height 9
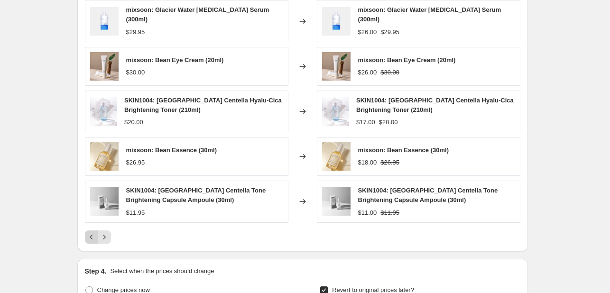
click at [91, 232] on icon "Previous" at bounding box center [91, 236] width 9 height 9
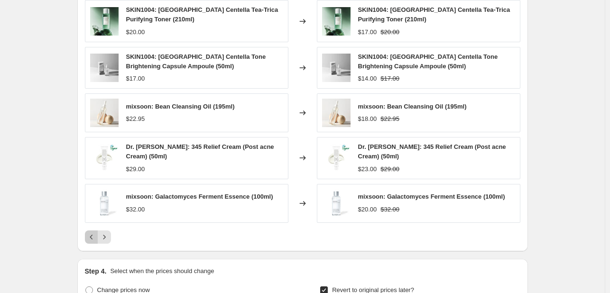
click at [91, 232] on icon "Previous" at bounding box center [91, 236] width 9 height 9
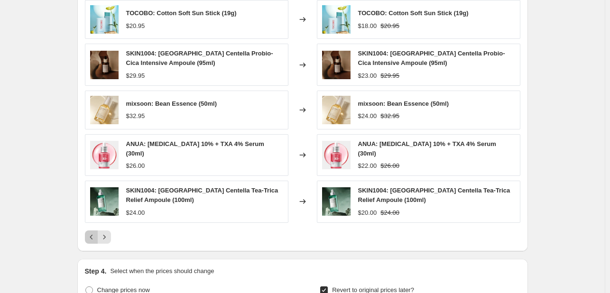
click at [91, 232] on icon "Previous" at bounding box center [91, 236] width 9 height 9
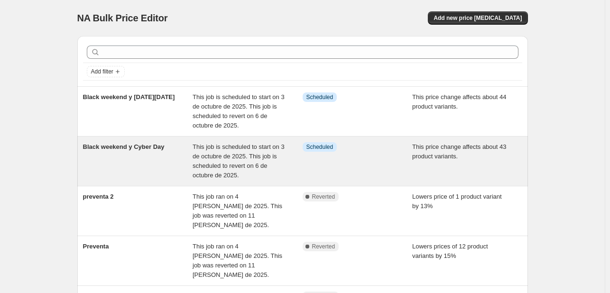
click at [141, 152] on div "Black weekend y Cyber Day" at bounding box center [138, 161] width 110 height 38
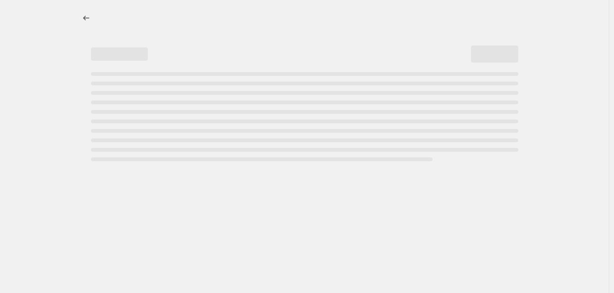
select select "margin"
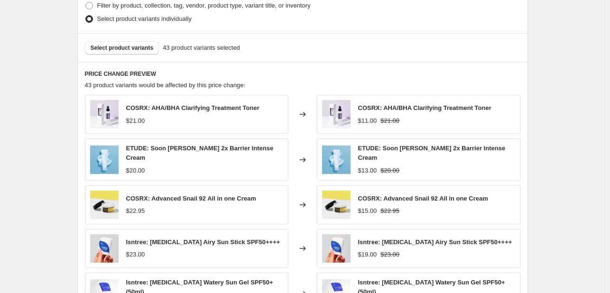
scroll to position [664, 0]
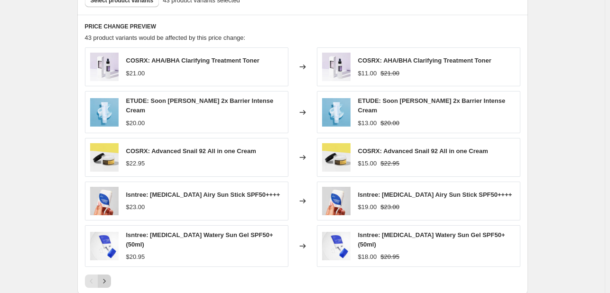
click at [109, 274] on button "Next" at bounding box center [104, 280] width 13 height 13
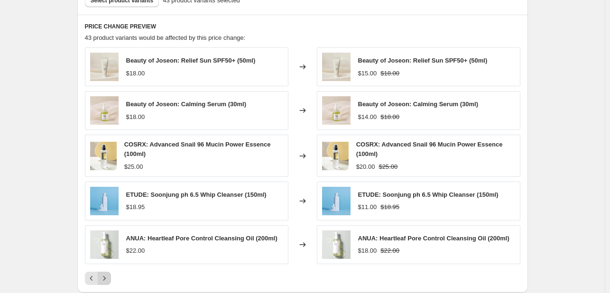
click at [110, 272] on button "Next" at bounding box center [104, 278] width 13 height 13
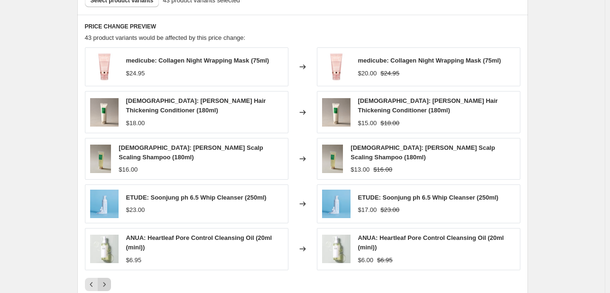
click at [109, 280] on icon "Next" at bounding box center [104, 284] width 9 height 9
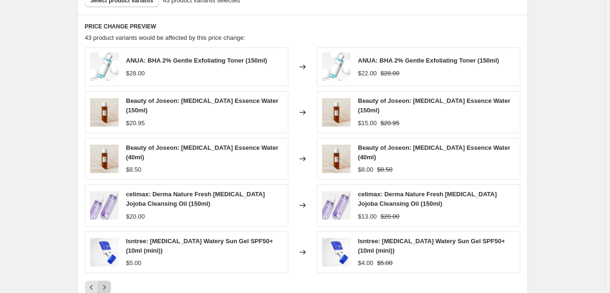
click at [109, 283] on icon "Next" at bounding box center [104, 287] width 9 height 9
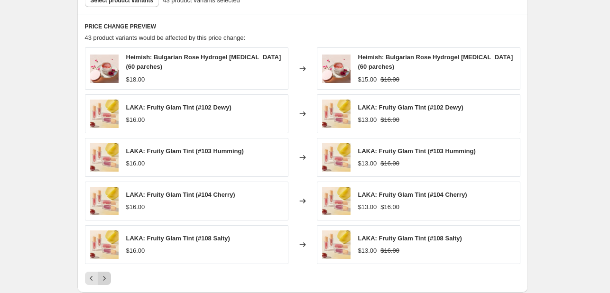
click at [109, 276] on icon "Next" at bounding box center [104, 277] width 9 height 9
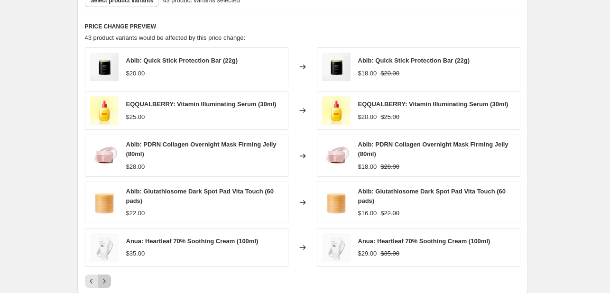
click at [109, 276] on icon "Next" at bounding box center [104, 280] width 9 height 9
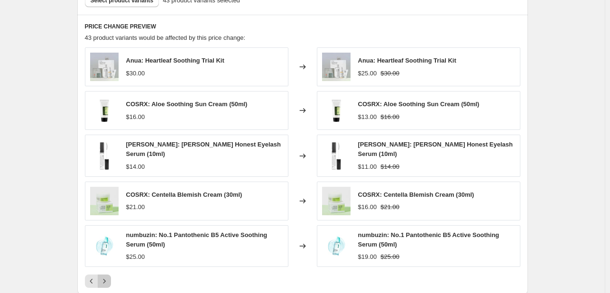
click at [109, 276] on icon "Next" at bounding box center [104, 280] width 9 height 9
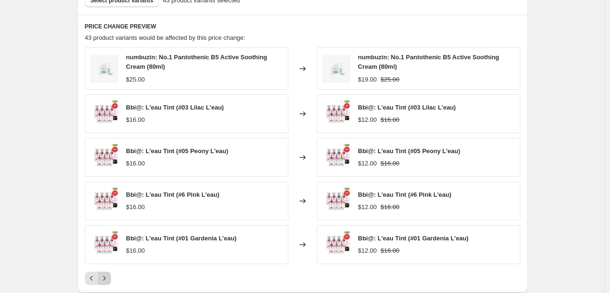
click at [105, 278] on icon "Next" at bounding box center [104, 277] width 9 height 9
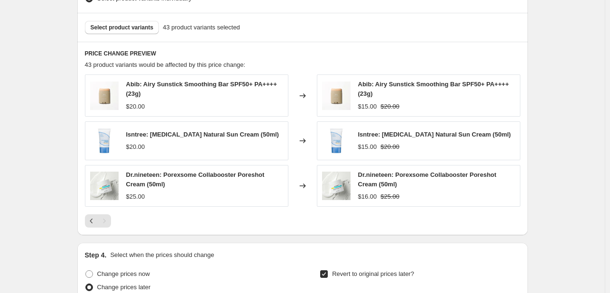
scroll to position [616, 0]
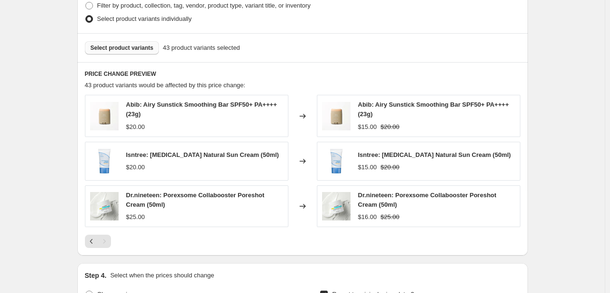
click at [110, 55] on button "Select product variants" at bounding box center [122, 47] width 74 height 13
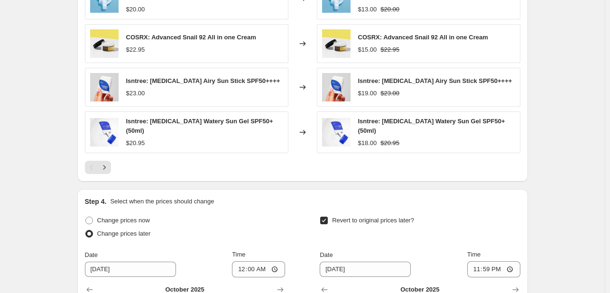
scroll to position [734, 0]
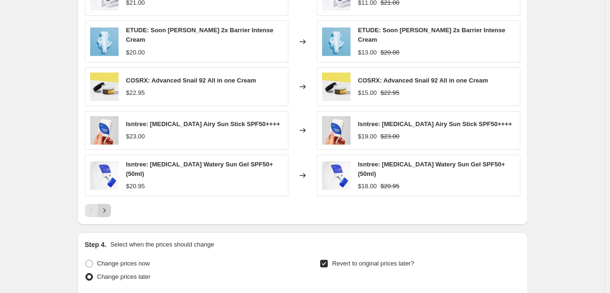
click at [106, 206] on icon "Next" at bounding box center [104, 210] width 9 height 9
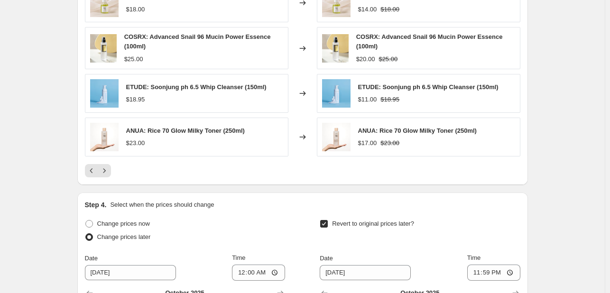
scroll to position [592, 0]
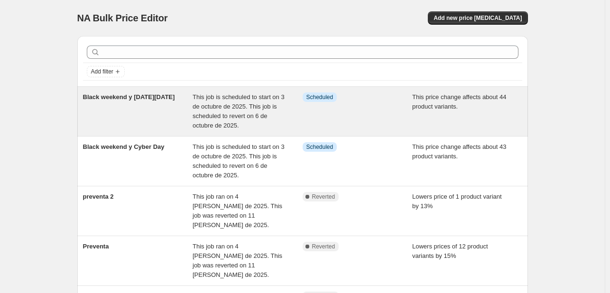
click at [193, 106] on div "Black weekend y [DATE][DATE]" at bounding box center [138, 111] width 110 height 38
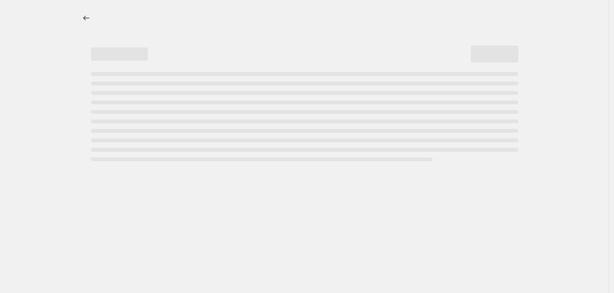
select select "margin"
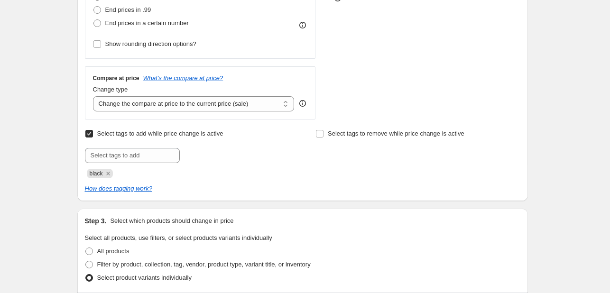
scroll to position [521, 0]
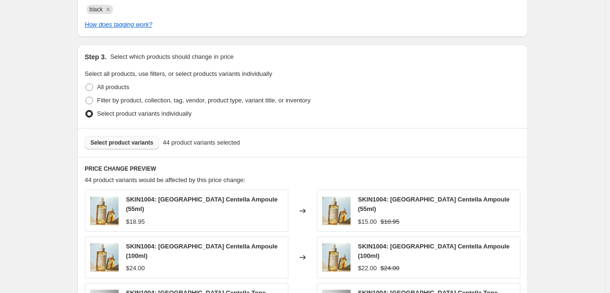
click at [139, 140] on span "Select product variants" at bounding box center [122, 143] width 63 height 8
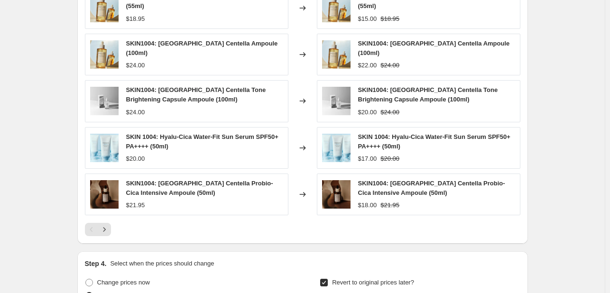
scroll to position [758, 0]
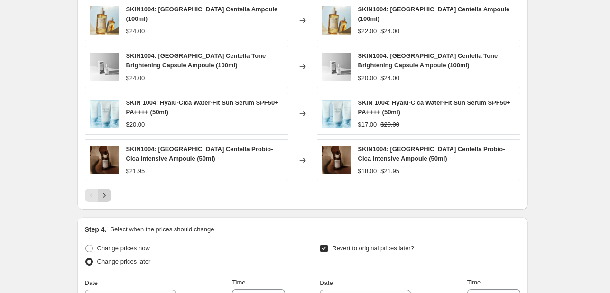
click at [101, 192] on icon "Next" at bounding box center [104, 195] width 9 height 9
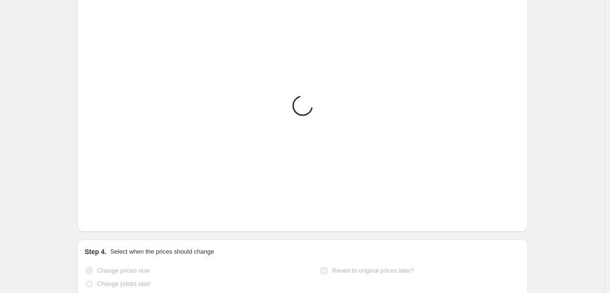
scroll to position [711, 0]
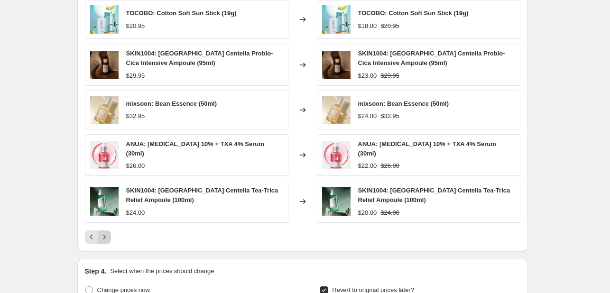
click at [109, 233] on icon "Next" at bounding box center [104, 236] width 9 height 9
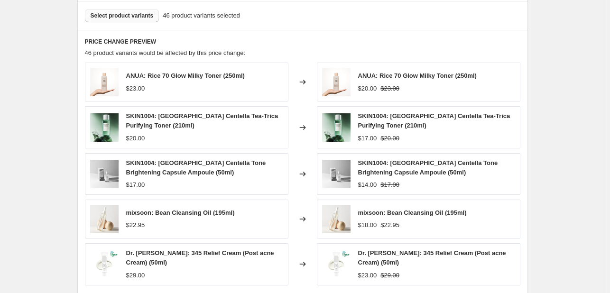
scroll to position [664, 0]
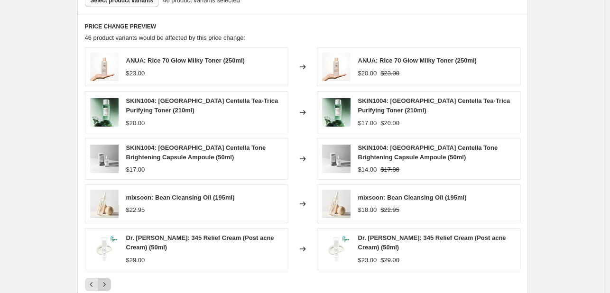
click at [109, 280] on icon "Next" at bounding box center [104, 284] width 9 height 9
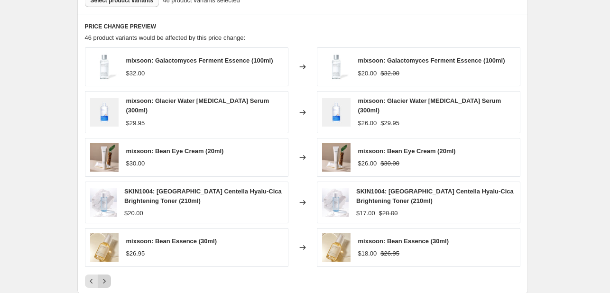
click at [109, 279] on icon "Next" at bounding box center [104, 280] width 9 height 9
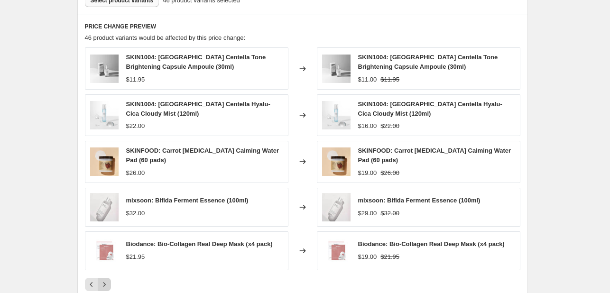
click at [109, 280] on icon "Next" at bounding box center [104, 284] width 9 height 9
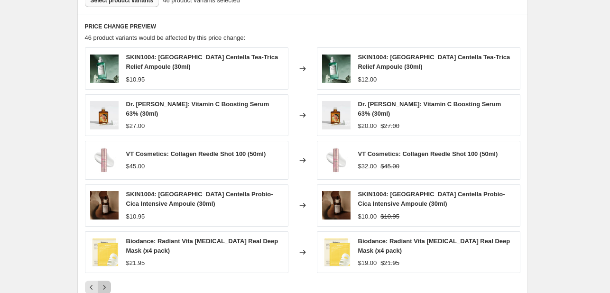
click at [109, 283] on icon "Next" at bounding box center [104, 287] width 9 height 9
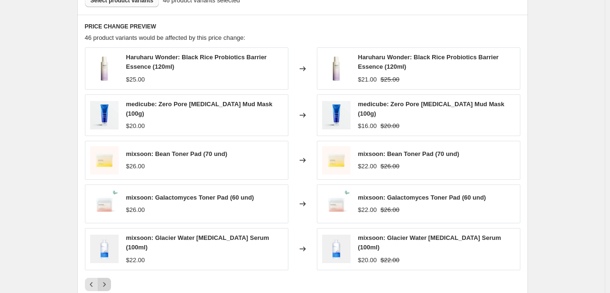
click at [109, 280] on icon "Next" at bounding box center [104, 284] width 9 height 9
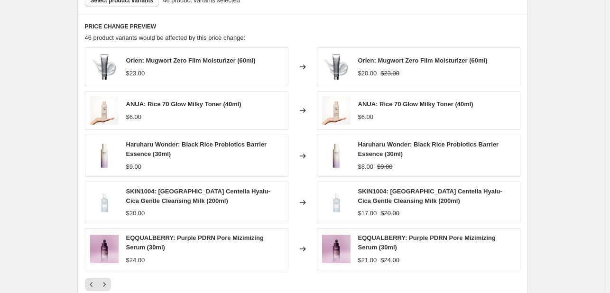
scroll to position [521, 0]
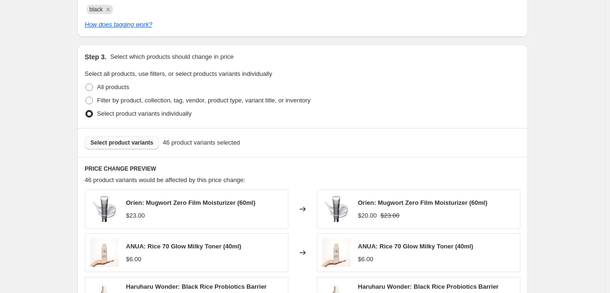
click at [135, 145] on span "Select product variants" at bounding box center [122, 143] width 63 height 8
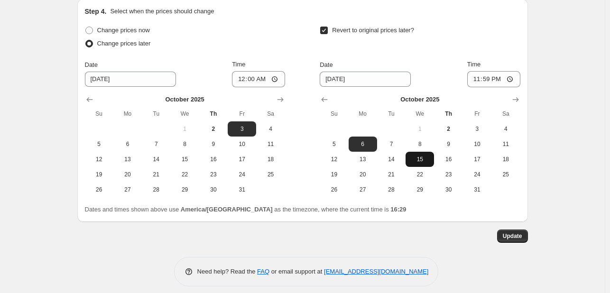
scroll to position [977, 0]
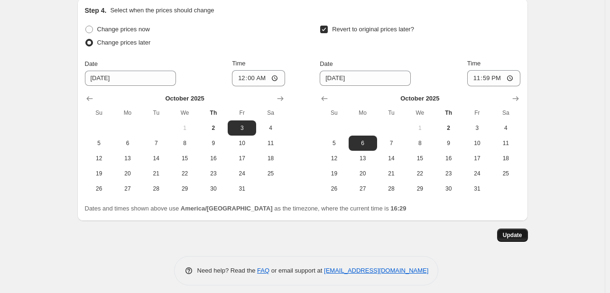
click at [513, 234] on button "Update" at bounding box center [512, 234] width 31 height 13
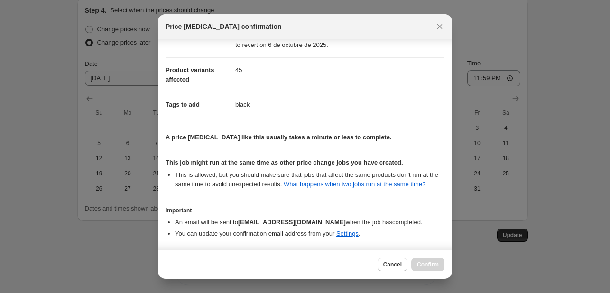
scroll to position [128, 0]
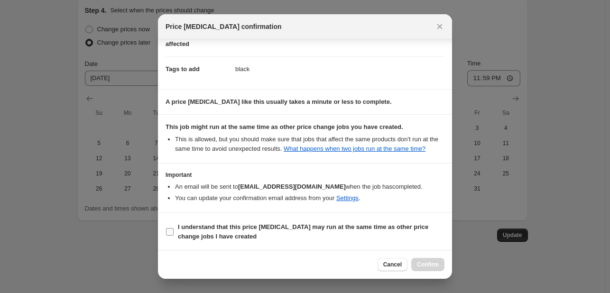
click at [370, 229] on b "I understand that this price [MEDICAL_DATA] may run at the same time as other p…" at bounding box center [303, 231] width 250 height 17
click at [173, 229] on input "I understand that this price [MEDICAL_DATA] may run at the same time as other p…" at bounding box center [170, 232] width 8 height 8
checkbox input "true"
click at [419, 266] on span "Confirm" at bounding box center [428, 265] width 22 height 8
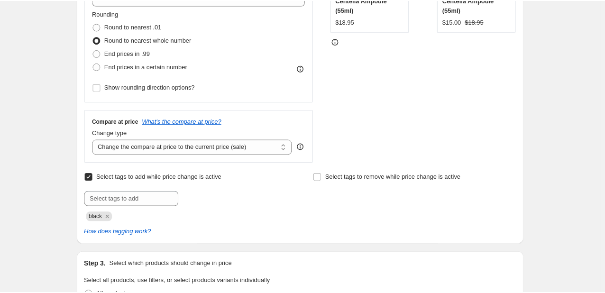
scroll to position [29, 0]
